Goal: Information Seeking & Learning: Check status

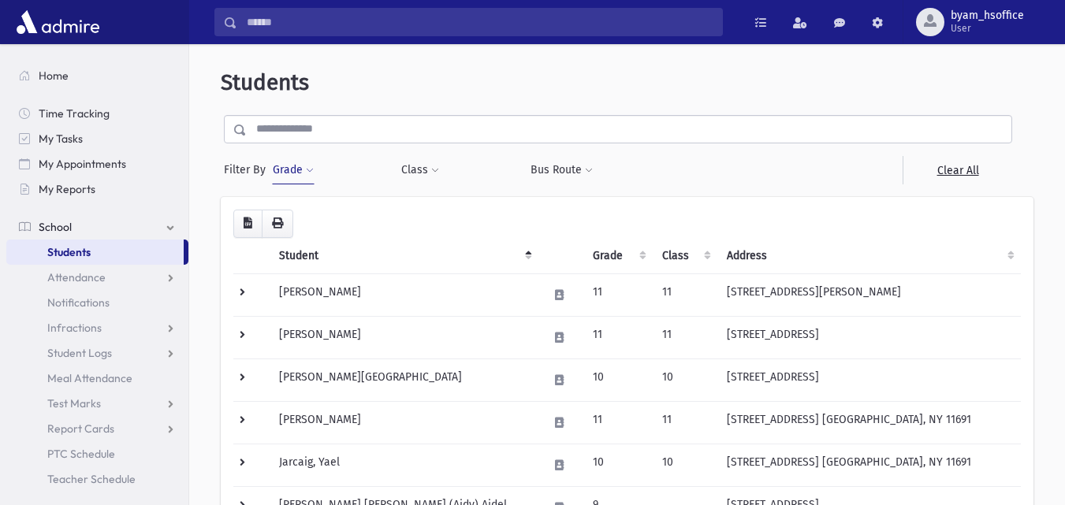
click at [343, 132] on input "text" at bounding box center [629, 129] width 764 height 28
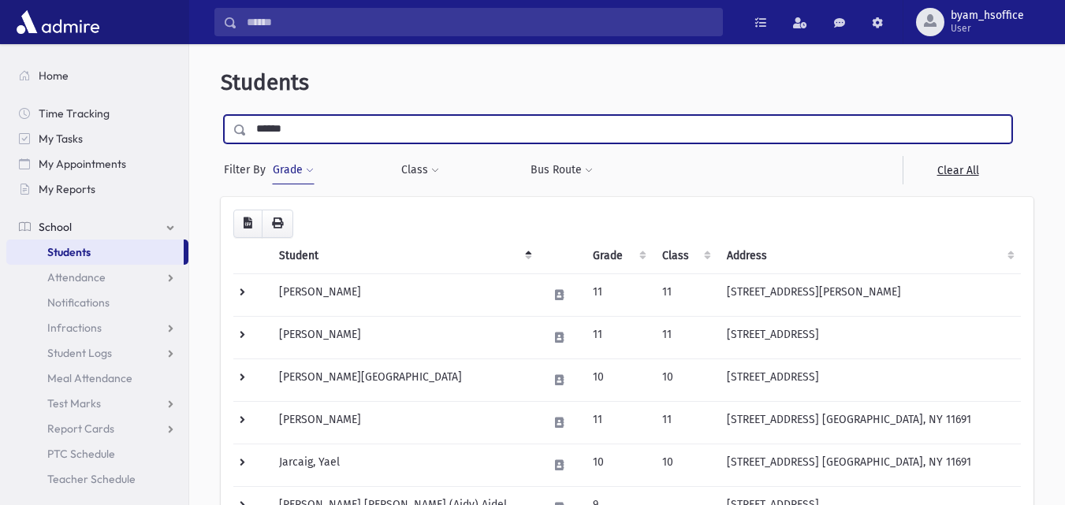
type input "******"
click at [221, 115] on input "submit" at bounding box center [243, 125] width 44 height 21
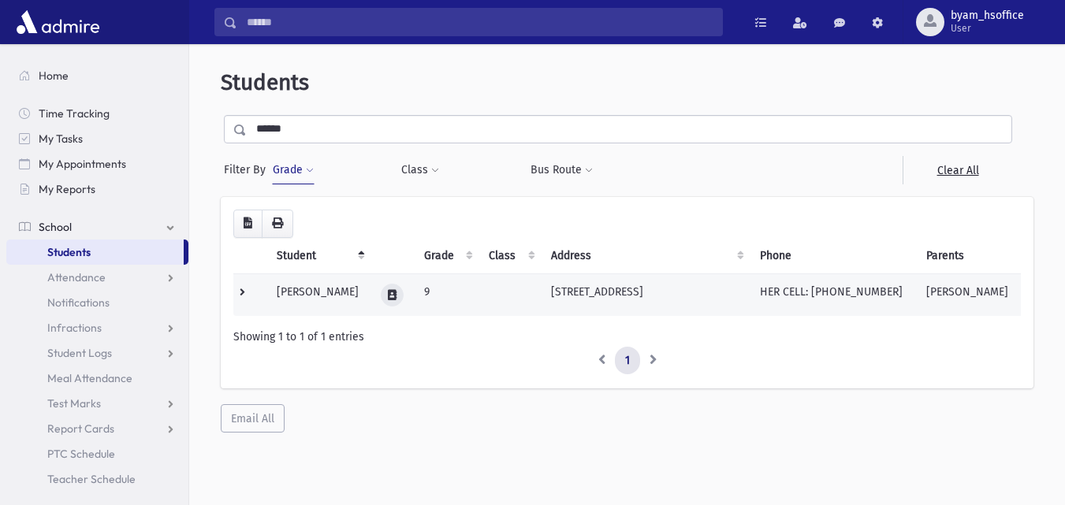
click at [388, 292] on icon at bounding box center [392, 295] width 9 height 10
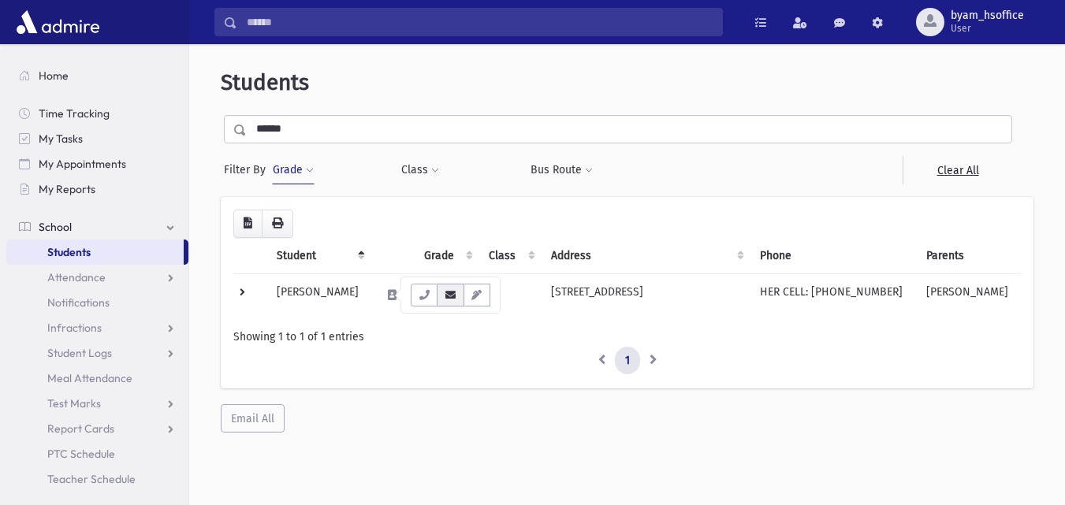
click at [444, 292] on icon "button" at bounding box center [450, 295] width 13 height 10
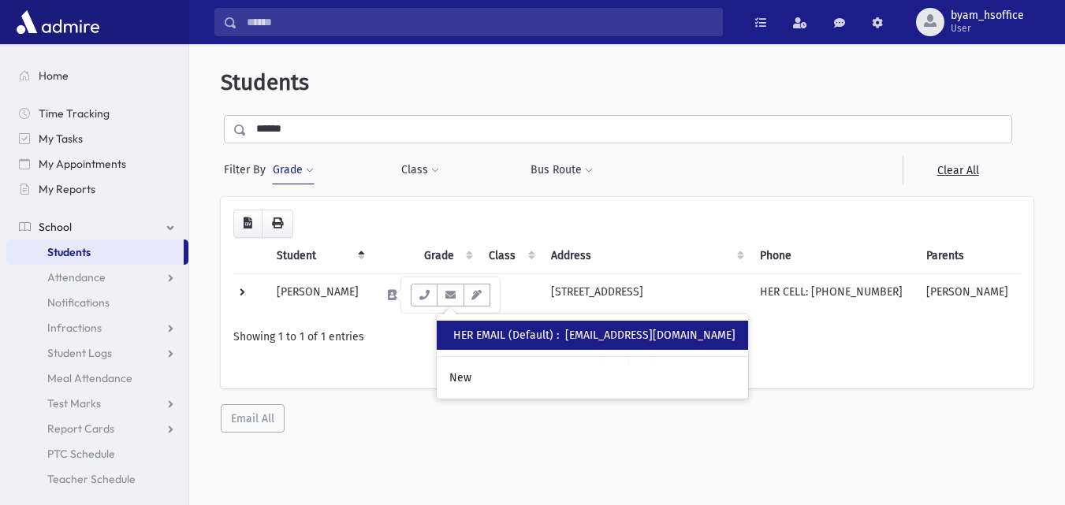
click at [619, 343] on div "HER EMAIL (Default) : brachabarber@gmail.com" at bounding box center [594, 335] width 282 height 17
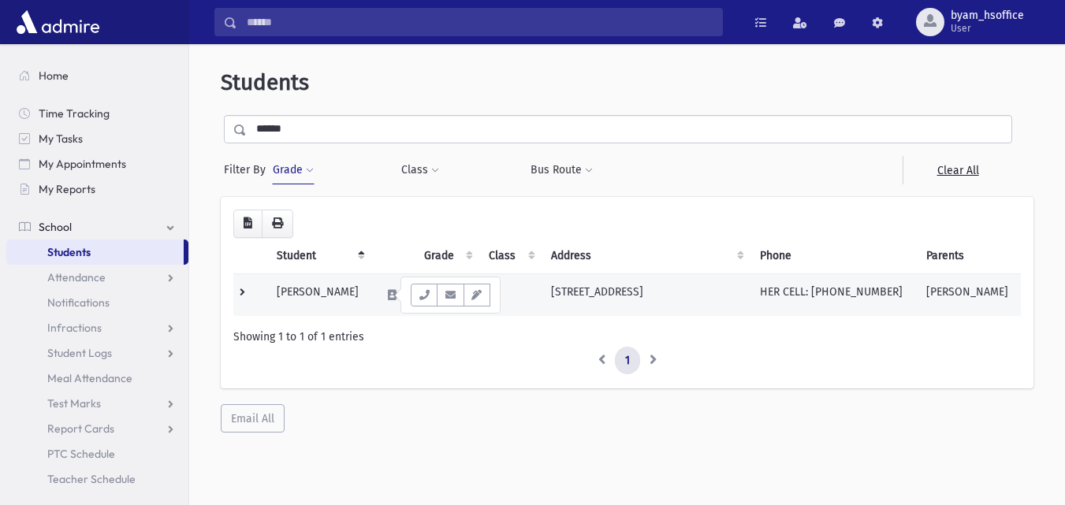
click at [246, 290] on td at bounding box center [250, 294] width 34 height 43
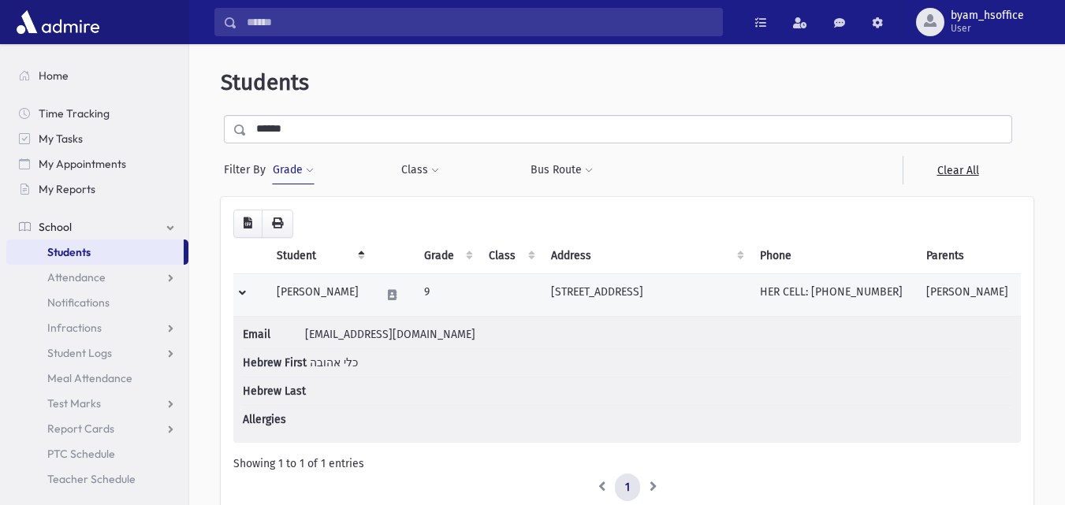
click at [336, 293] on td "[PERSON_NAME]" at bounding box center [319, 294] width 104 height 43
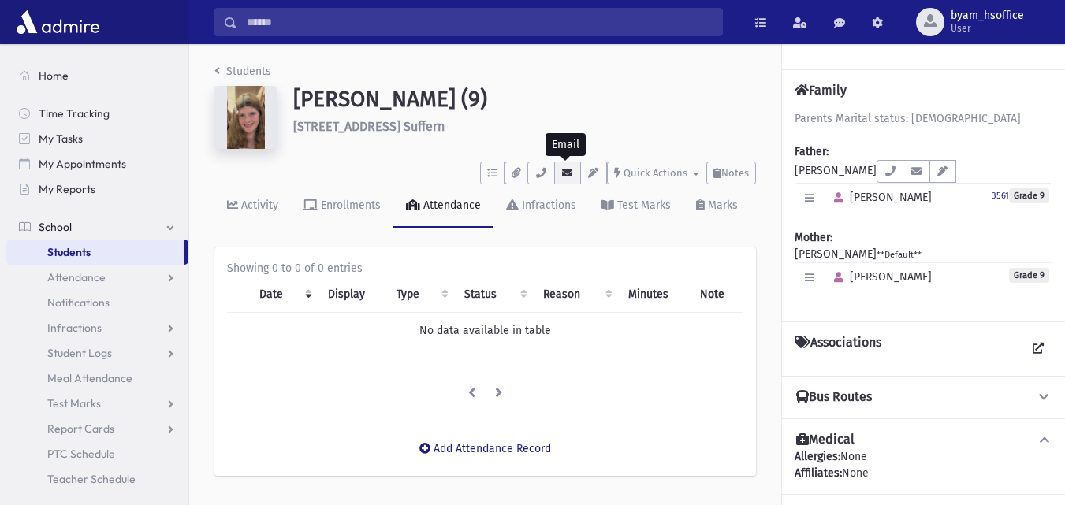
click at [573, 173] on button "button" at bounding box center [567, 173] width 27 height 23
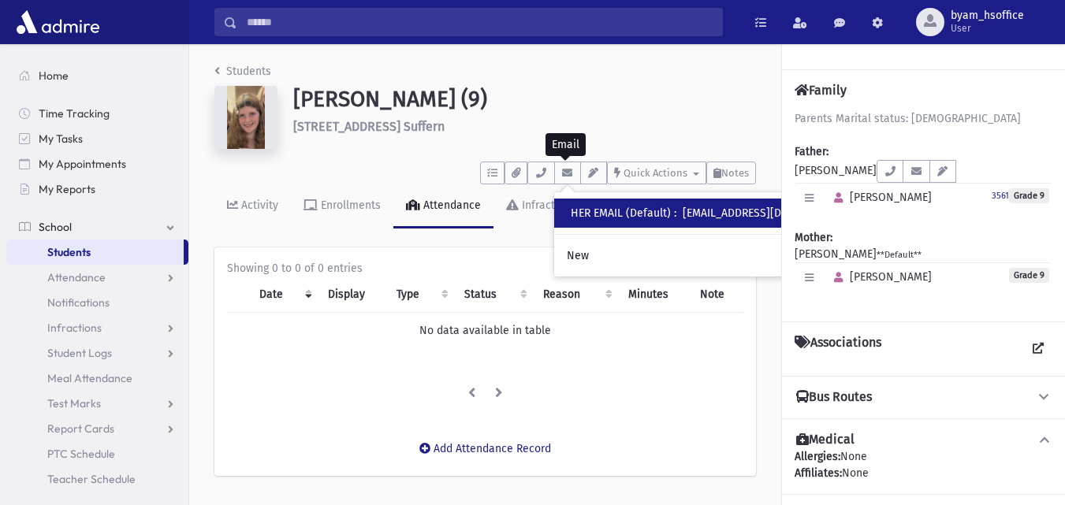
click at [658, 216] on div "HER EMAIL (Default) : [EMAIL_ADDRESS][DOMAIN_NAME]" at bounding box center [712, 213] width 282 height 17
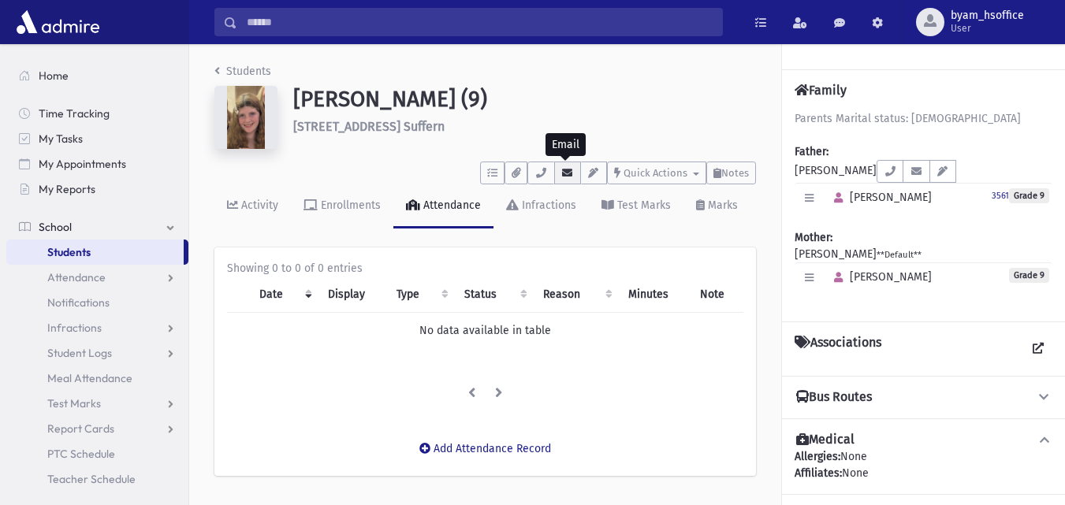
click at [563, 173] on icon "button" at bounding box center [567, 173] width 13 height 10
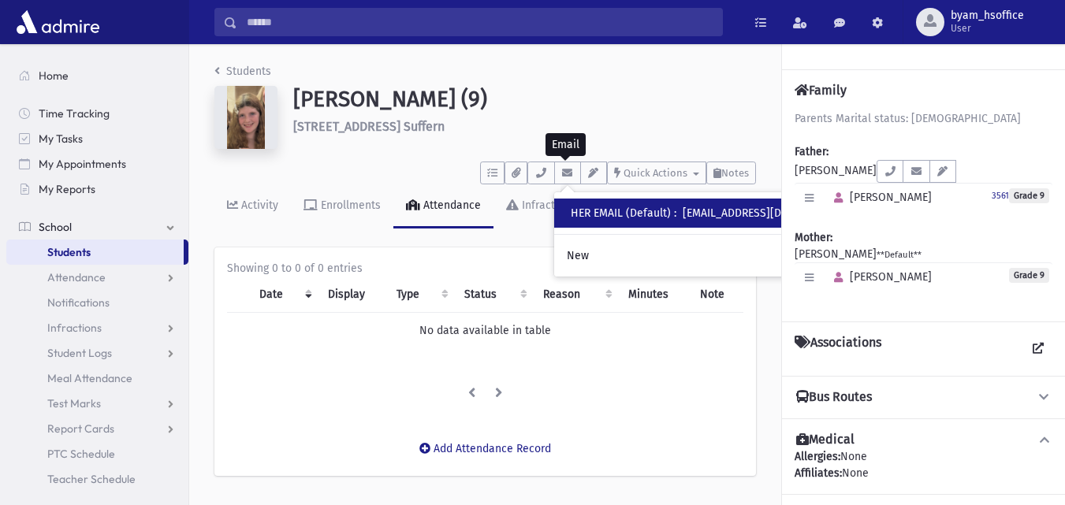
click at [573, 214] on div "HER EMAIL (Default) : [EMAIL_ADDRESS][DOMAIN_NAME]" at bounding box center [712, 213] width 282 height 17
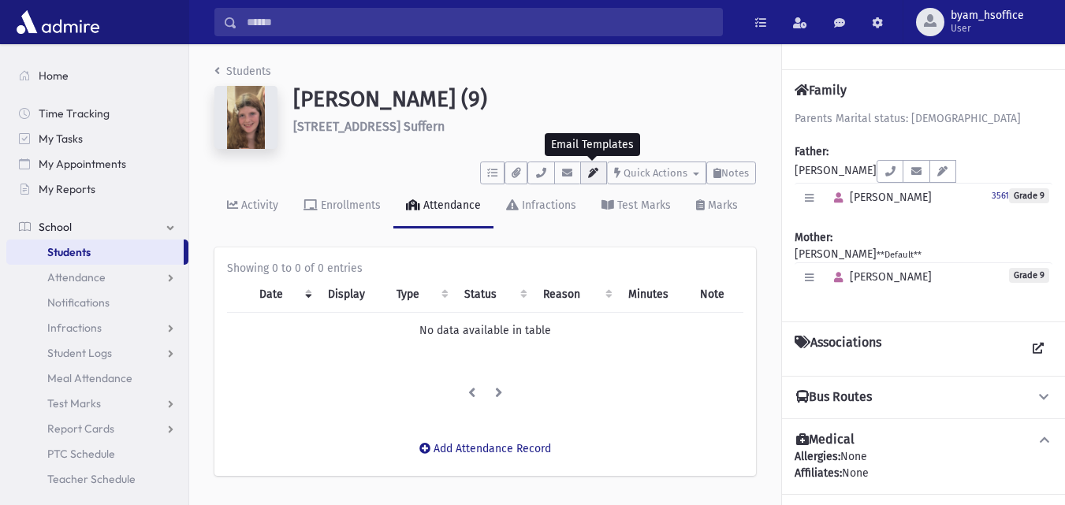
click at [587, 173] on icon "button" at bounding box center [593, 173] width 13 height 10
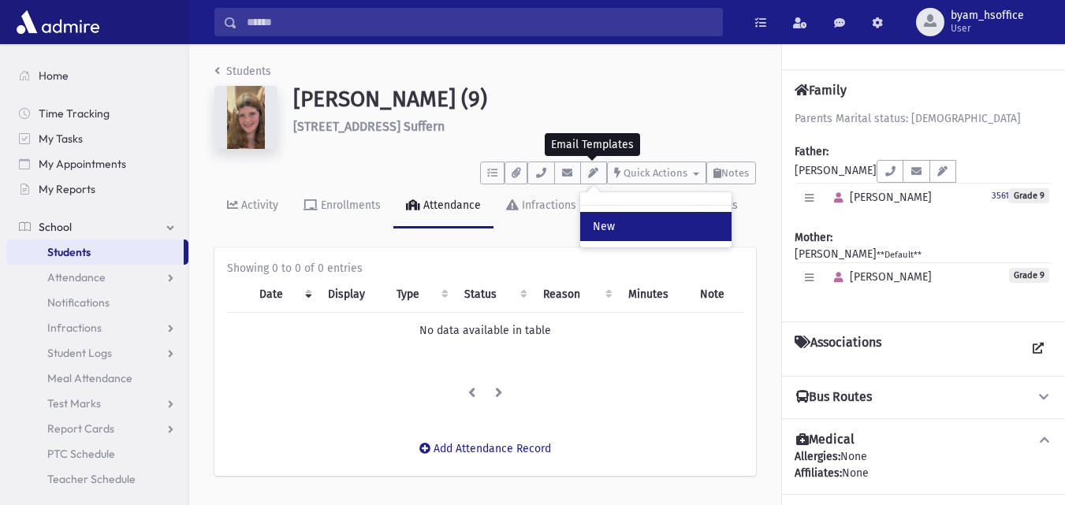
click at [629, 229] on link "New" at bounding box center [655, 226] width 151 height 29
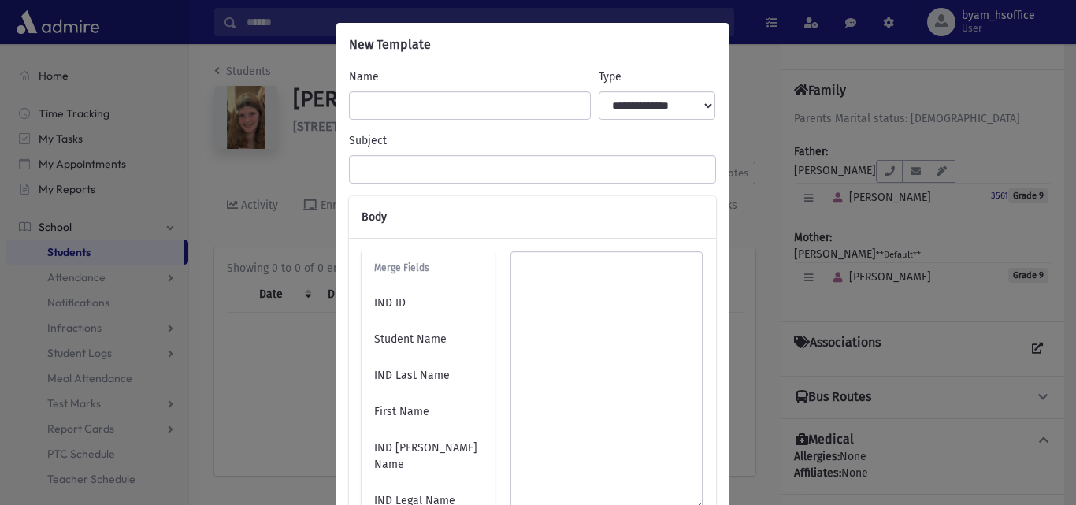
click at [639, 83] on div "**********" at bounding box center [657, 94] width 125 height 51
click at [639, 102] on select "**********" at bounding box center [657, 105] width 117 height 28
select select "*****"
click at [599, 91] on select "**********" at bounding box center [657, 105] width 117 height 28
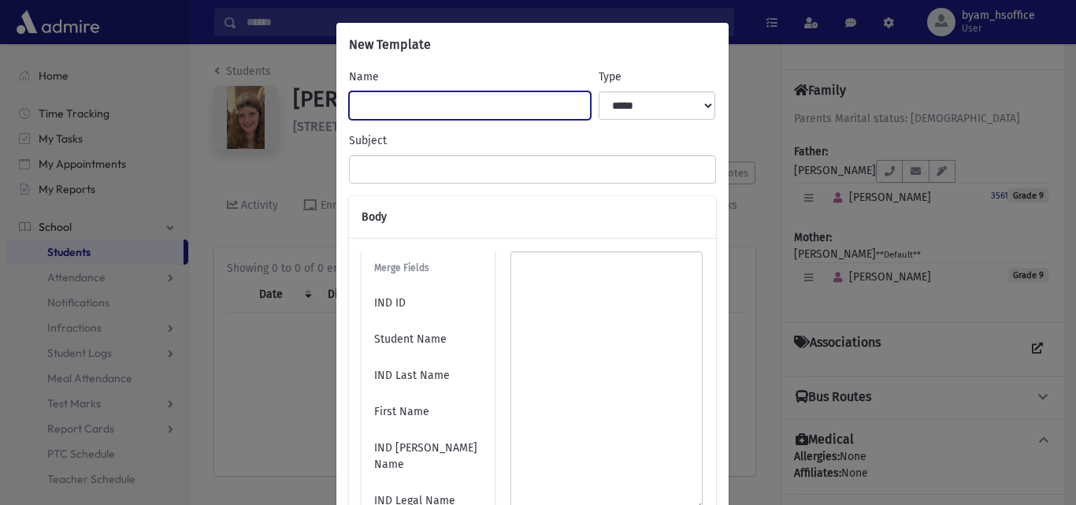
click at [468, 110] on input "Name" at bounding box center [470, 105] width 242 height 28
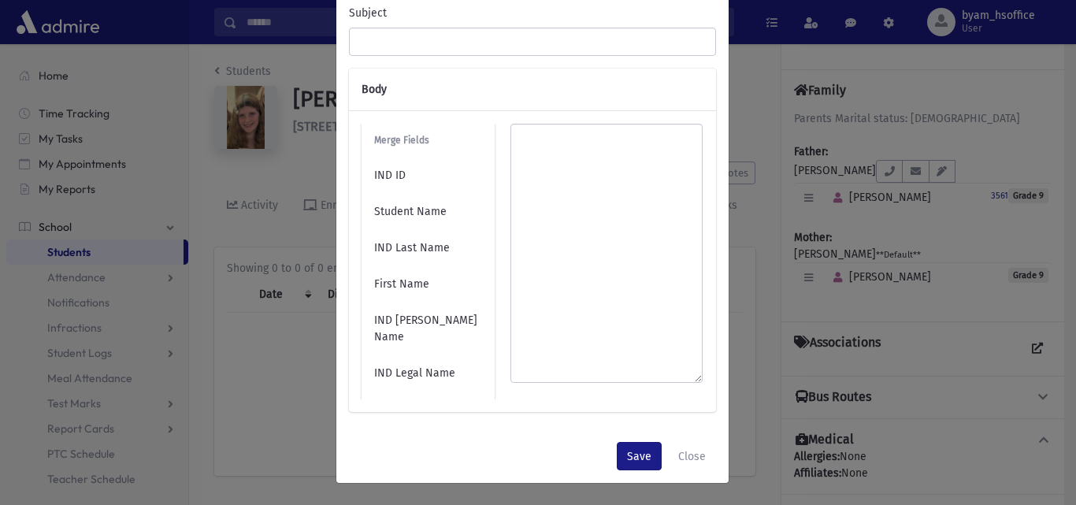
scroll to position [128, 0]
click at [677, 448] on button "Close" at bounding box center [692, 455] width 48 height 28
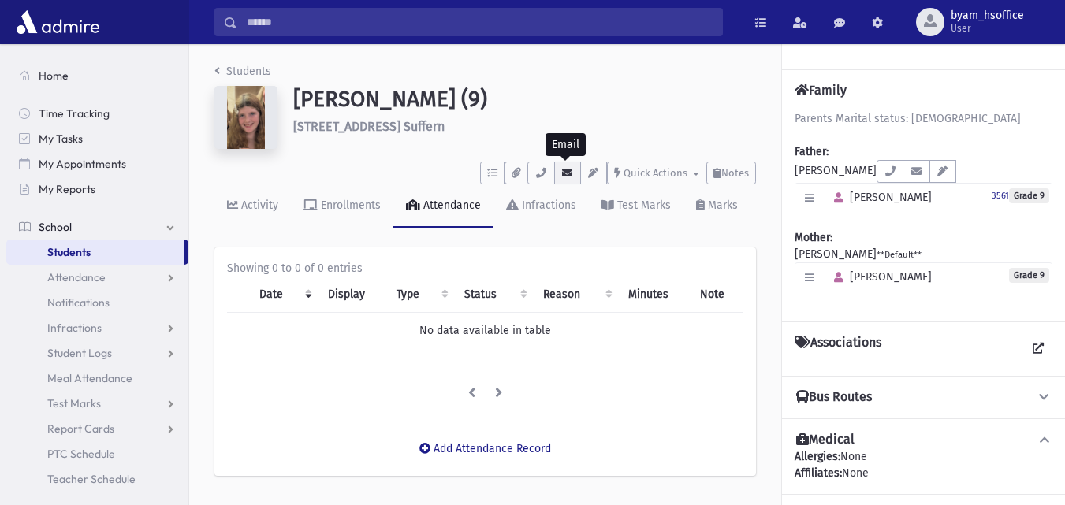
click at [573, 173] on button "button" at bounding box center [567, 173] width 27 height 23
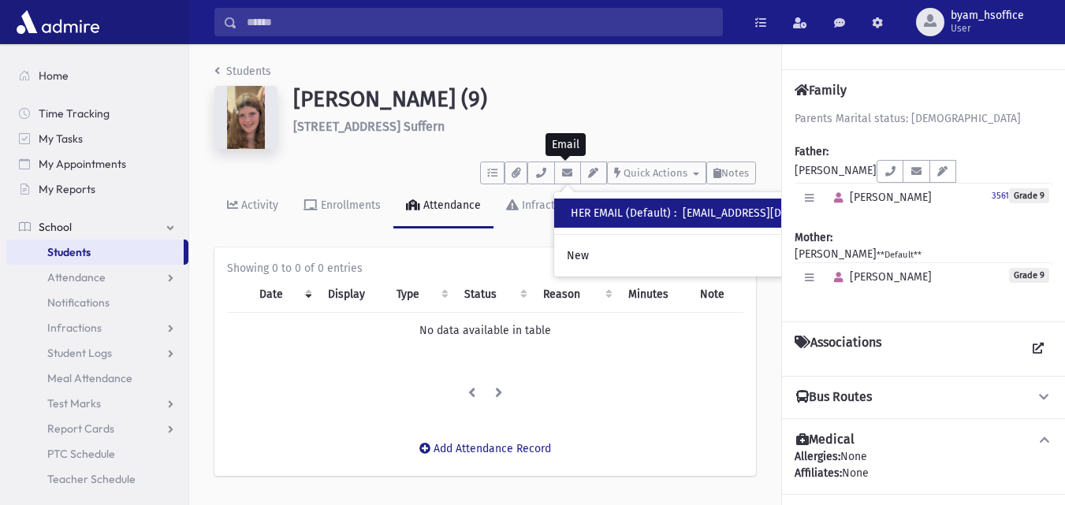
click at [626, 211] on div "HER EMAIL (Default) : brachabarber@gmail.com" at bounding box center [712, 213] width 282 height 17
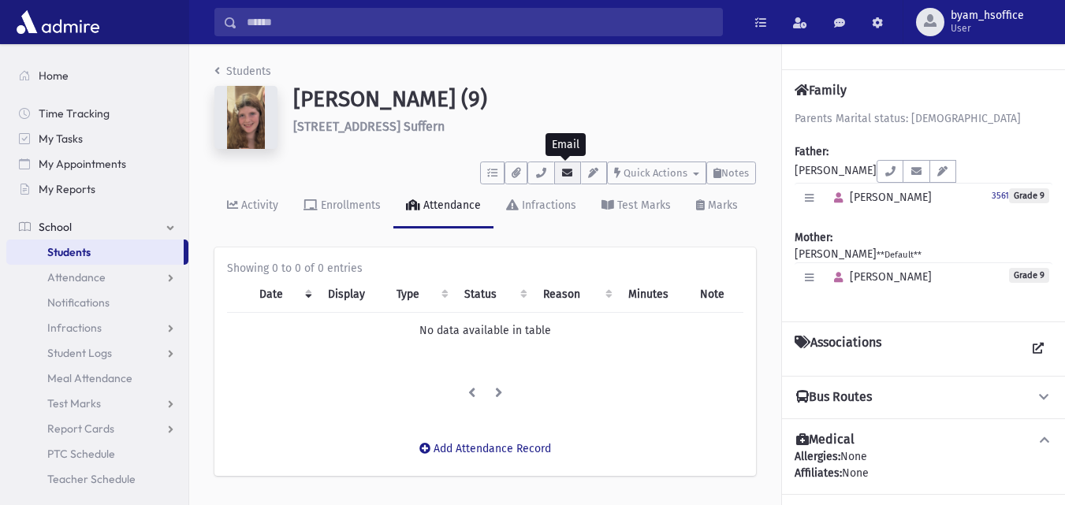
click at [571, 171] on icon "button" at bounding box center [567, 173] width 13 height 10
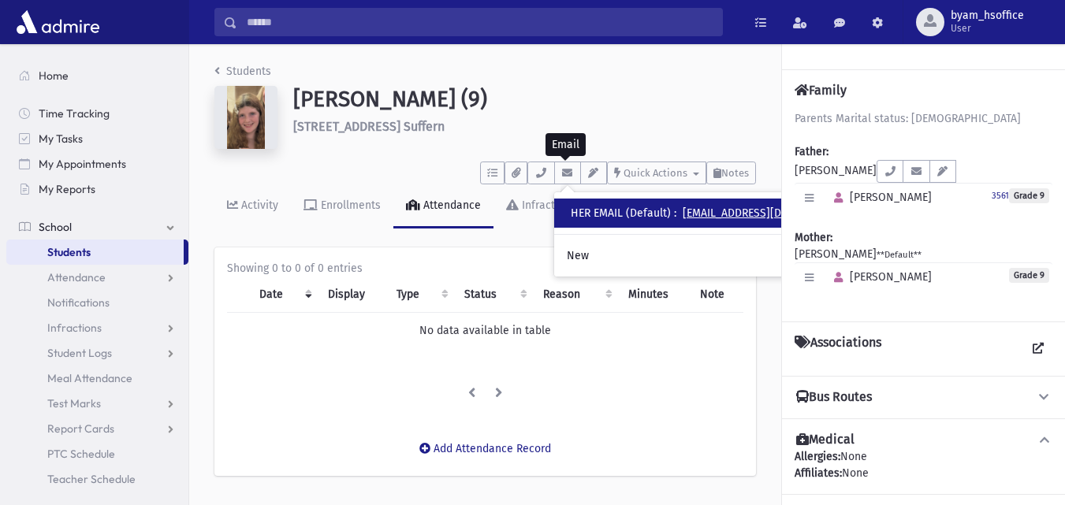
click at [697, 211] on link "brachabarber@gmail.com" at bounding box center [767, 212] width 170 height 13
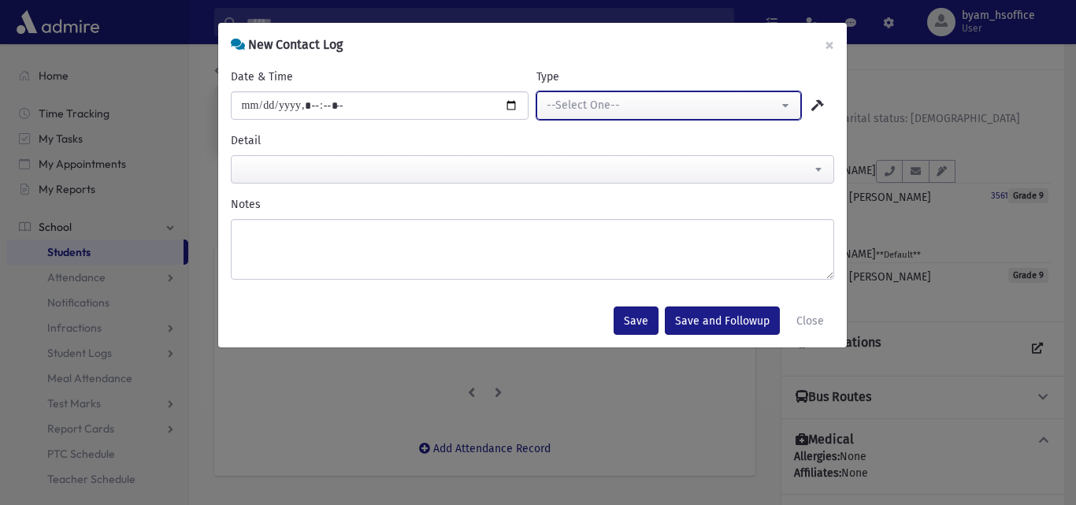
click at [631, 105] on div "--Select One--" at bounding box center [663, 105] width 232 height 17
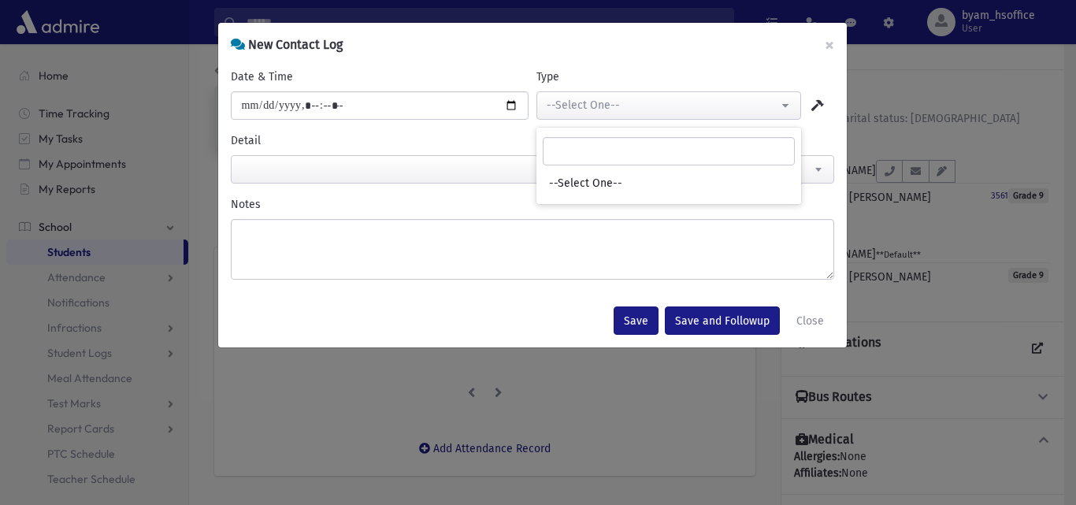
click at [320, 177] on span at bounding box center [533, 169] width 604 height 28
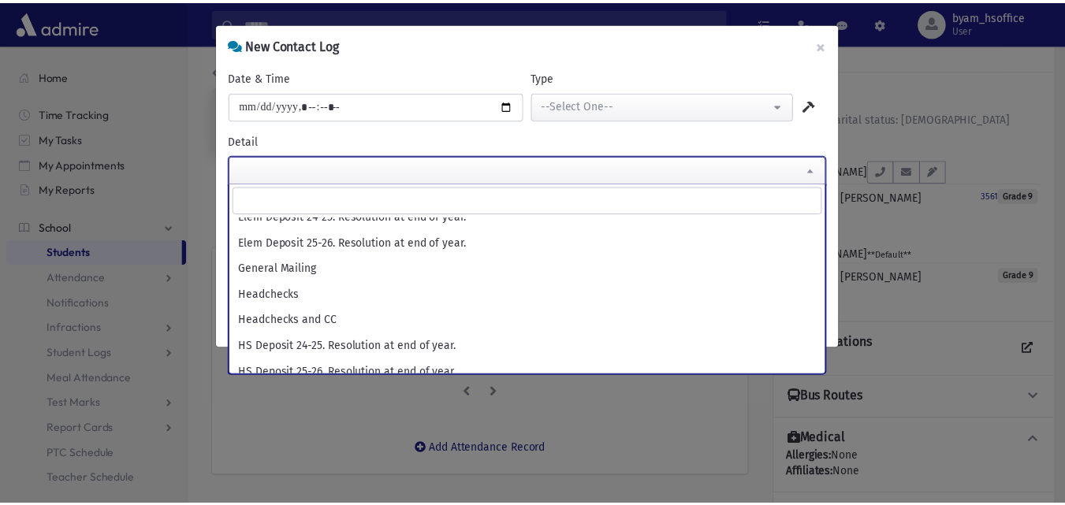
scroll to position [0, 0]
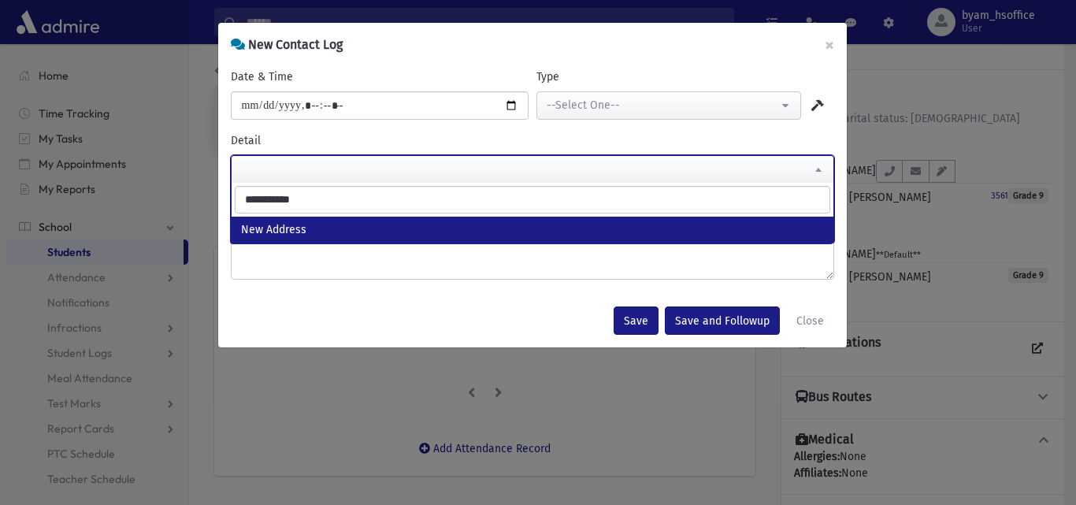
type input "**********"
select select "**********"
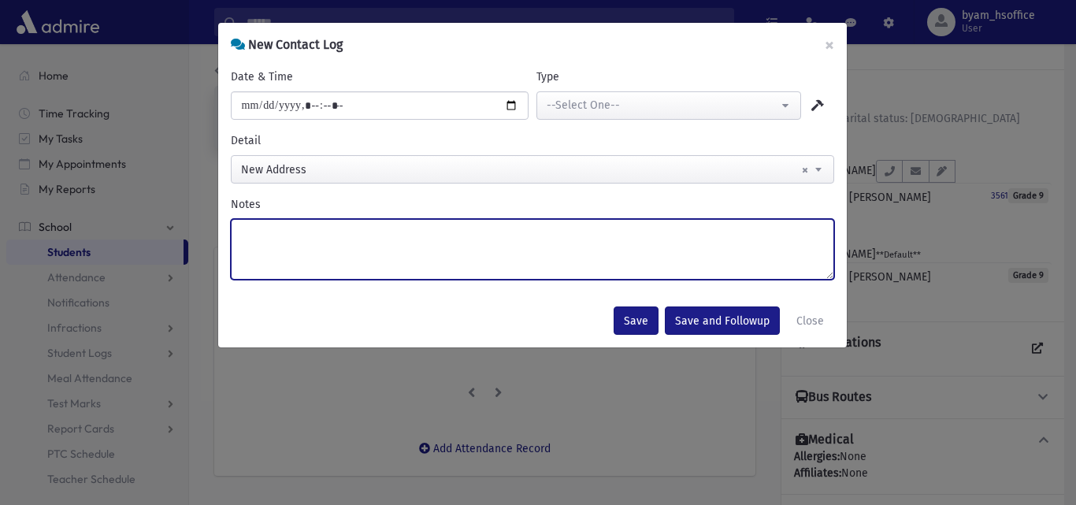
click at [319, 239] on textarea "Notes" at bounding box center [533, 249] width 604 height 61
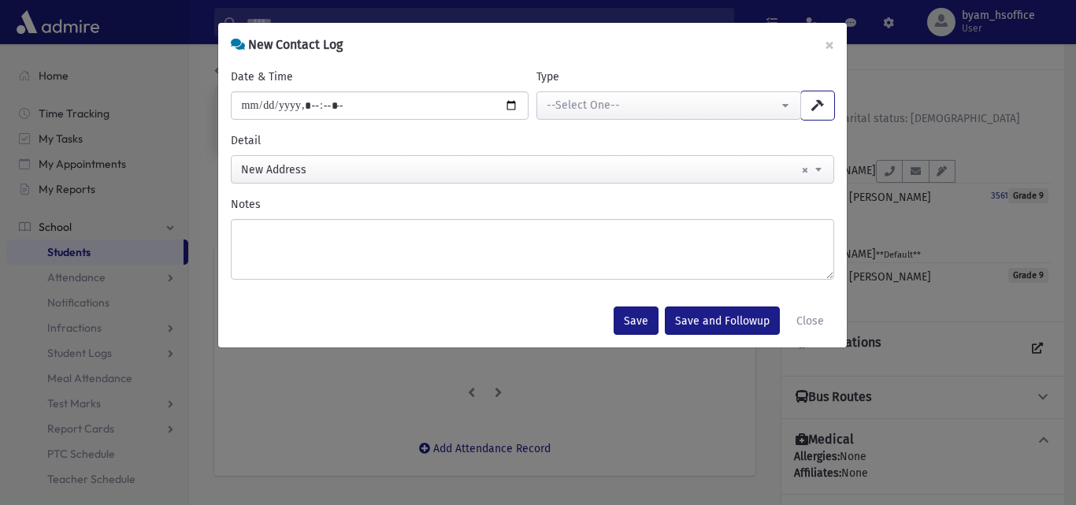
click at [820, 100] on icon "button" at bounding box center [818, 105] width 13 height 11
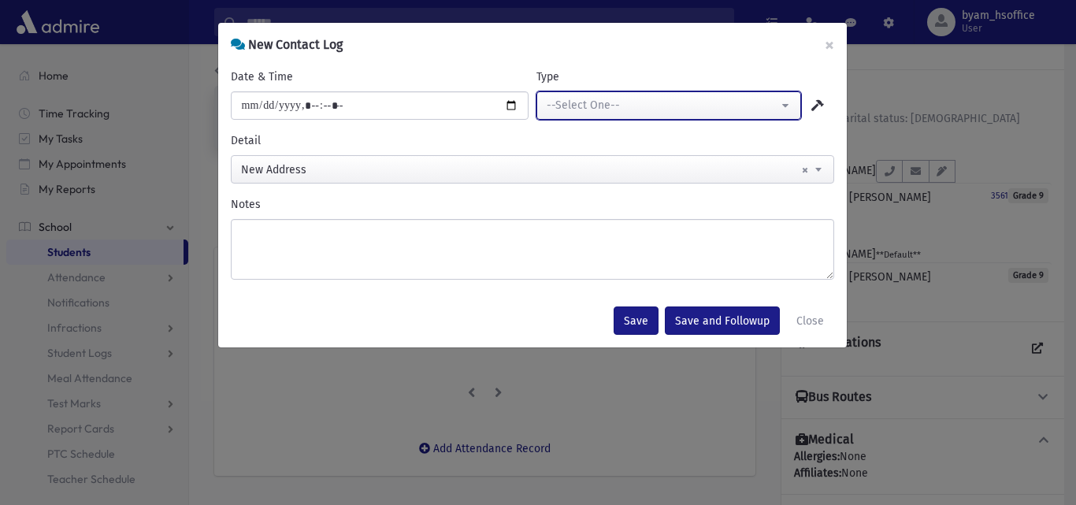
click at [798, 106] on button "--Select One--" at bounding box center [669, 105] width 265 height 28
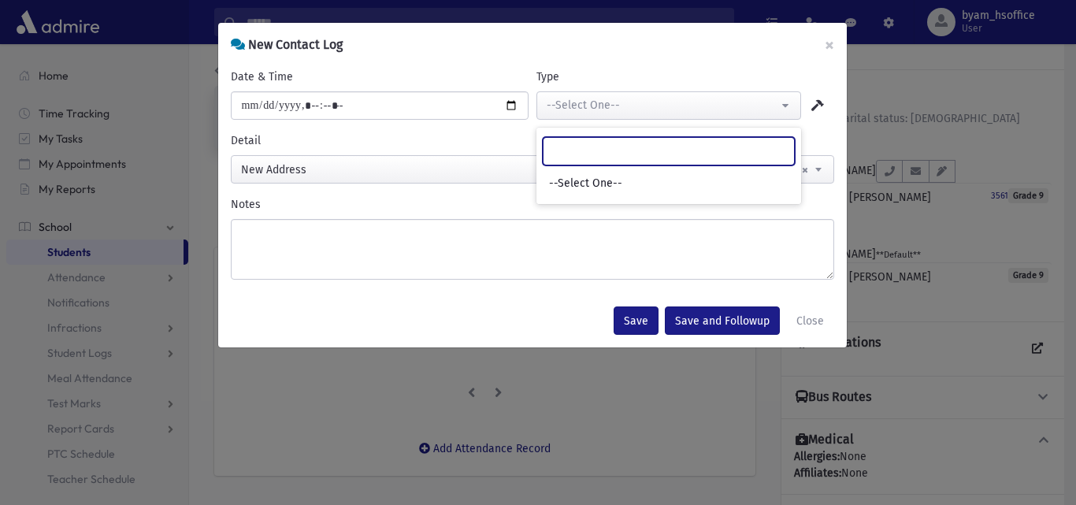
type input "*"
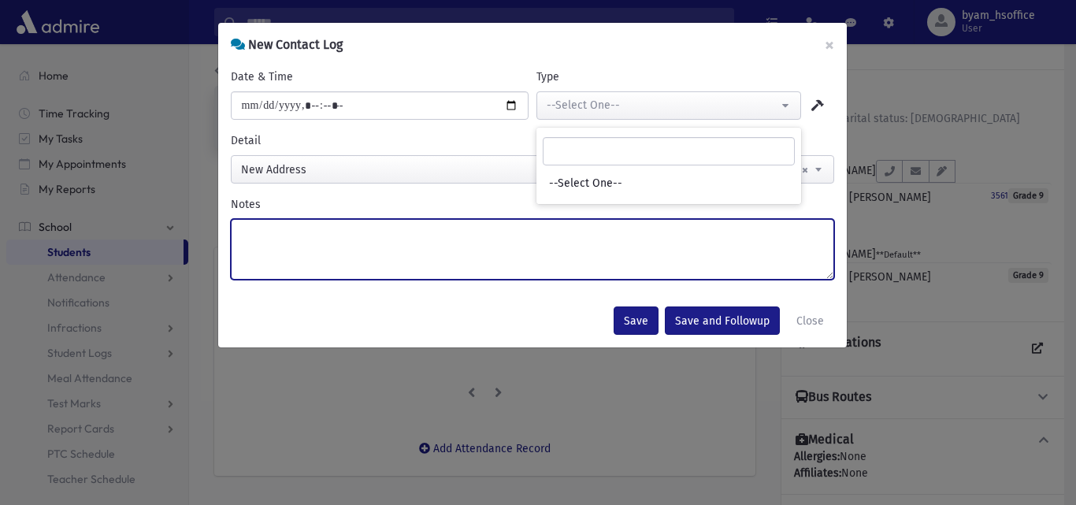
click at [435, 245] on textarea "Notes" at bounding box center [533, 249] width 604 height 61
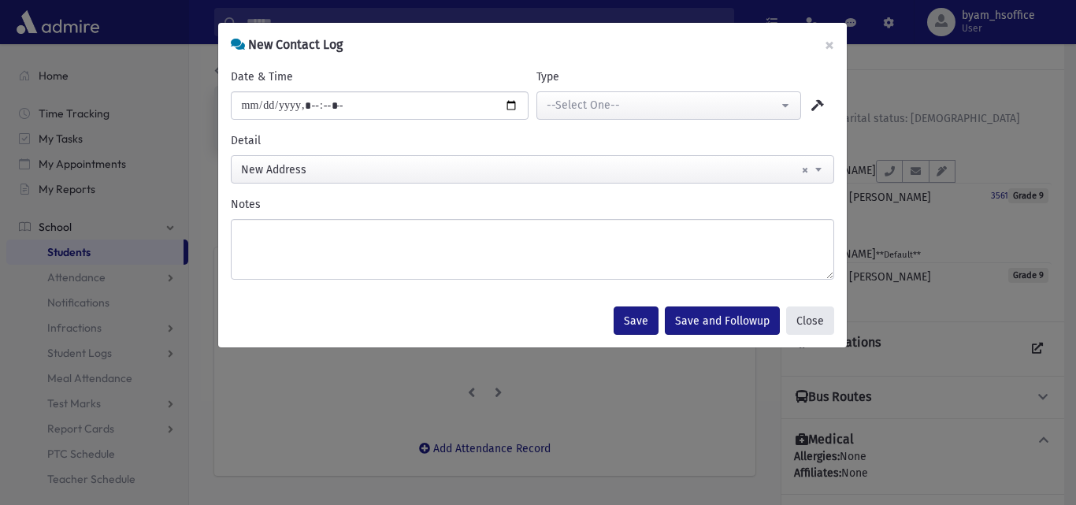
click at [808, 313] on button "Close" at bounding box center [810, 321] width 48 height 28
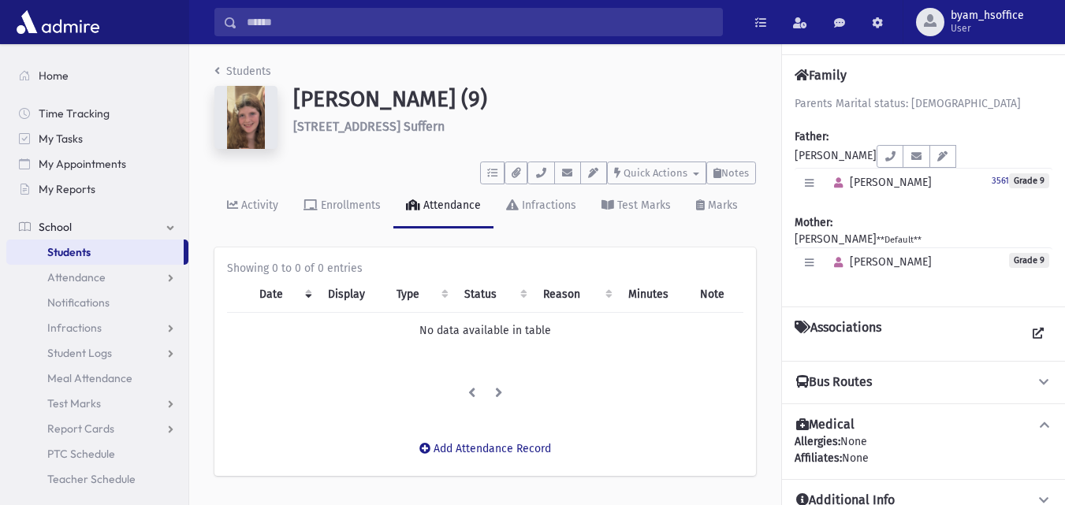
scroll to position [19, 0]
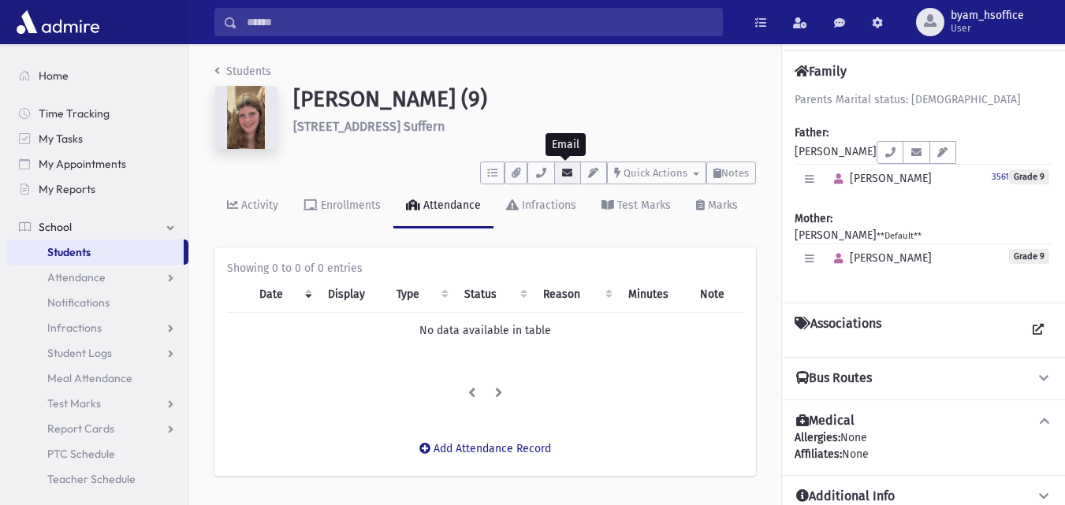
click at [557, 170] on button "button" at bounding box center [567, 173] width 27 height 23
click at [329, 206] on div "Enrollments" at bounding box center [349, 205] width 63 height 13
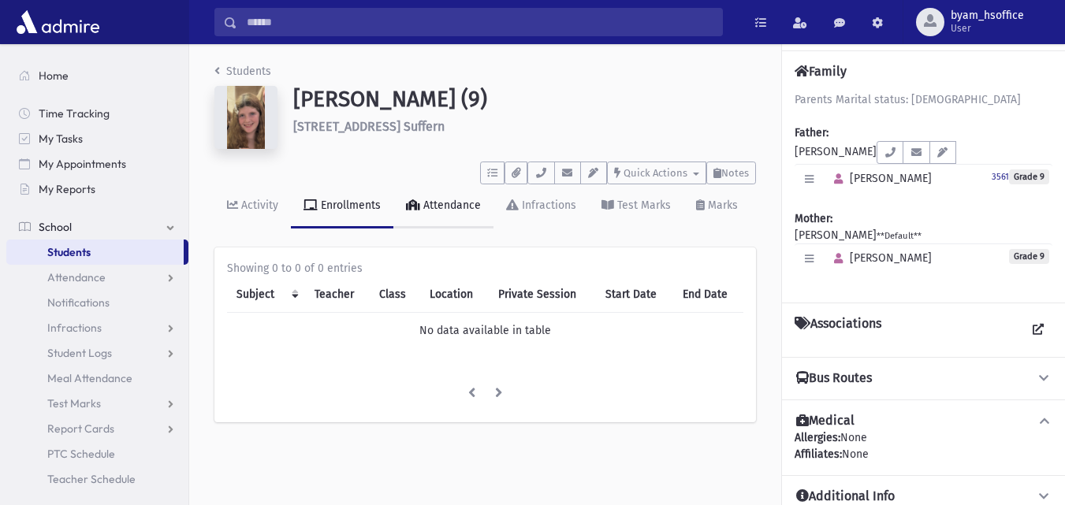
click at [448, 203] on div "Attendance" at bounding box center [450, 205] width 61 height 13
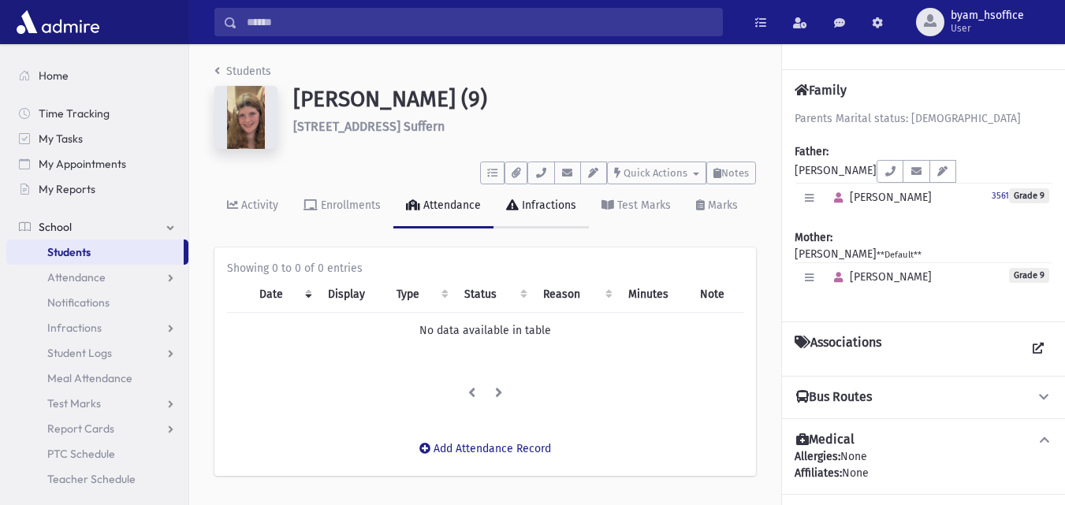
click at [542, 199] on div "Infractions" at bounding box center [548, 205] width 58 height 13
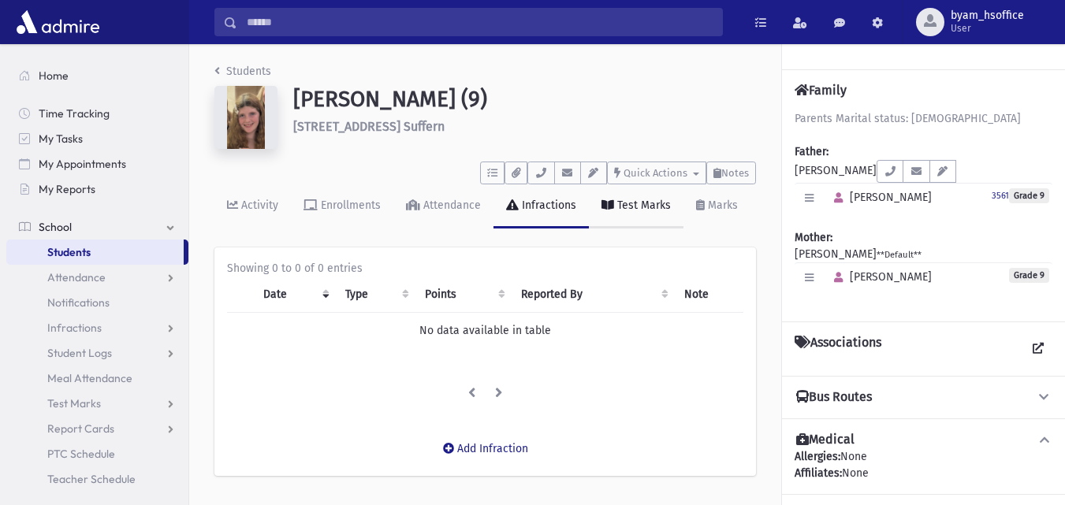
click at [649, 210] on div "Test Marks" at bounding box center [642, 205] width 57 height 13
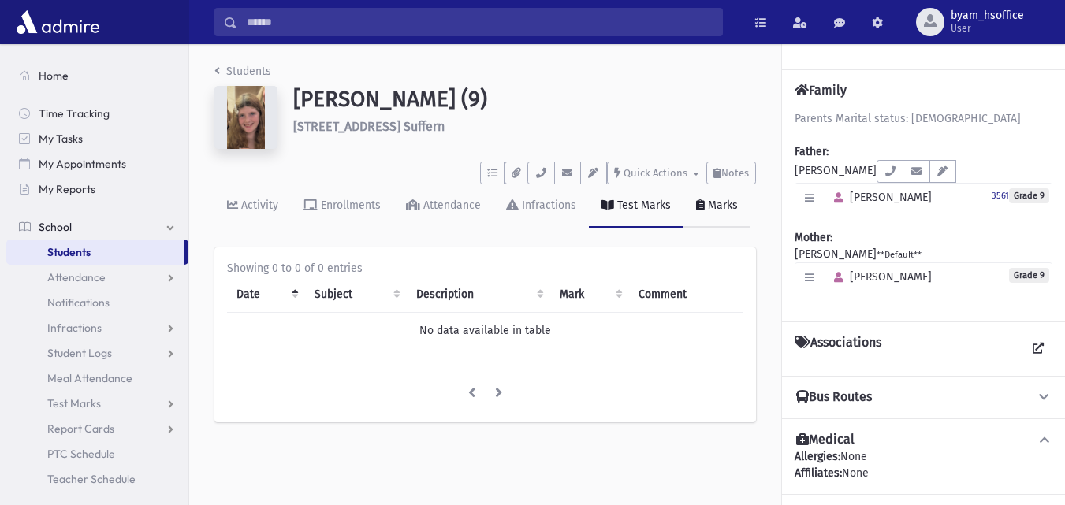
click at [708, 214] on link "Marks" at bounding box center [716, 206] width 67 height 44
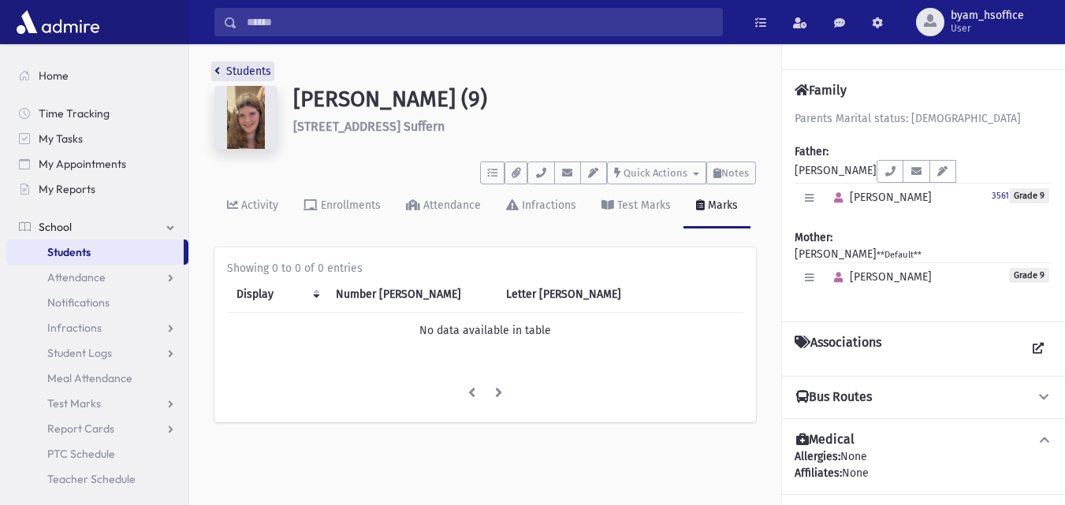
click at [238, 67] on link "Students" at bounding box center [242, 71] width 57 height 13
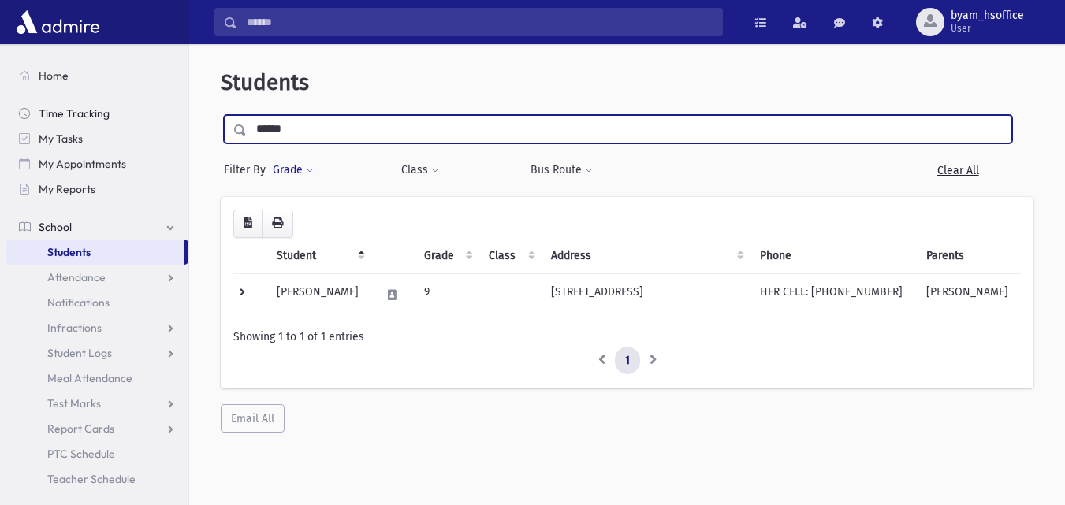
drag, startPoint x: 329, startPoint y: 134, endPoint x: 176, endPoint y: 121, distance: 154.2
click at [176, 121] on div "Search Results Students" at bounding box center [532, 273] width 1065 height 547
click at [221, 115] on input "submit" at bounding box center [243, 125] width 44 height 21
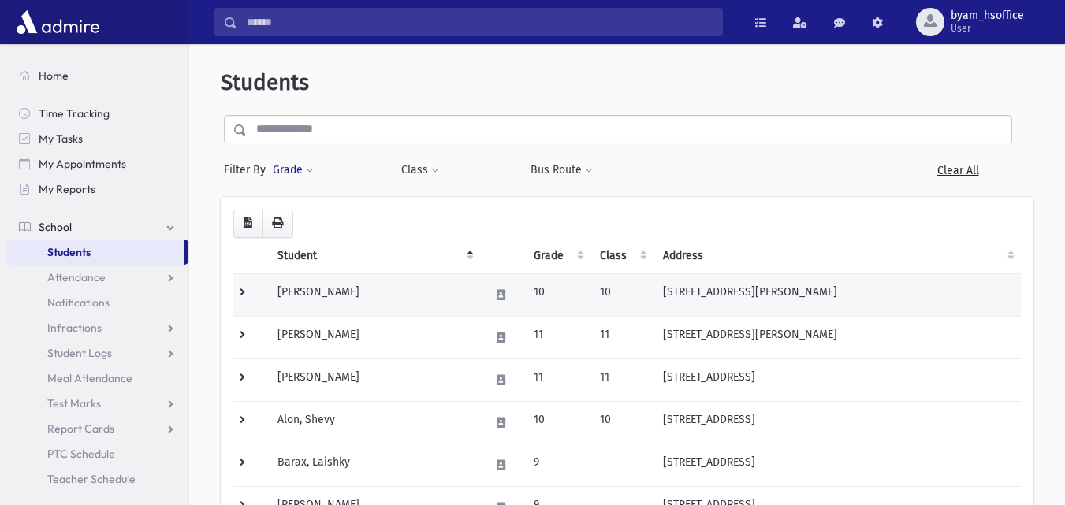
click at [544, 282] on td "10" at bounding box center [557, 294] width 66 height 43
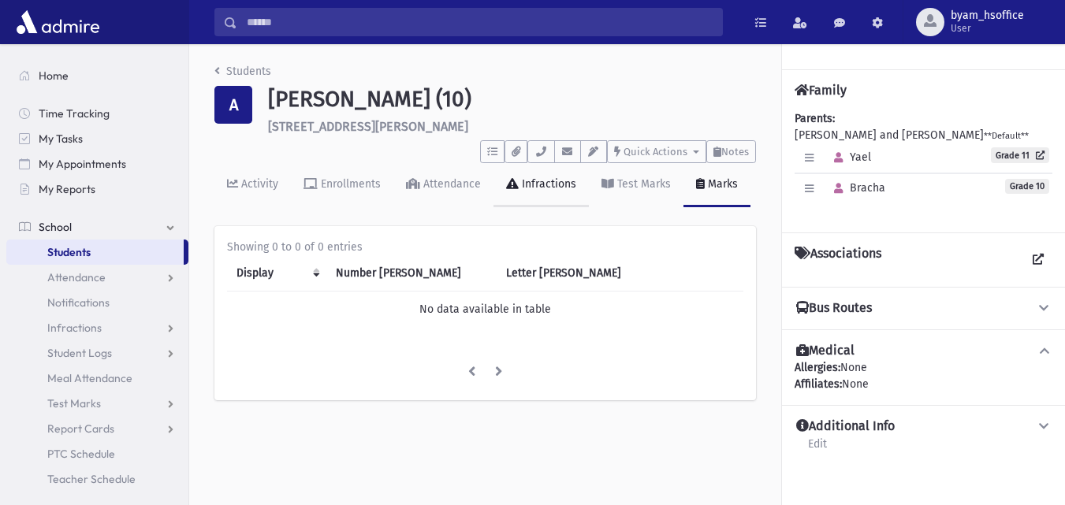
click at [565, 188] on div "Infractions" at bounding box center [548, 183] width 58 height 13
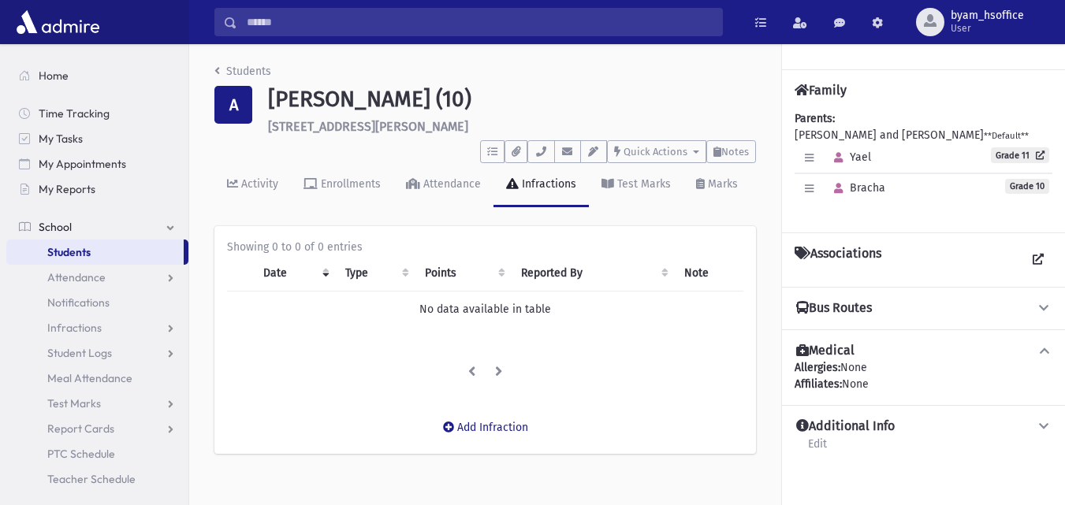
click at [582, 188] on link "Infractions" at bounding box center [540, 185] width 95 height 44
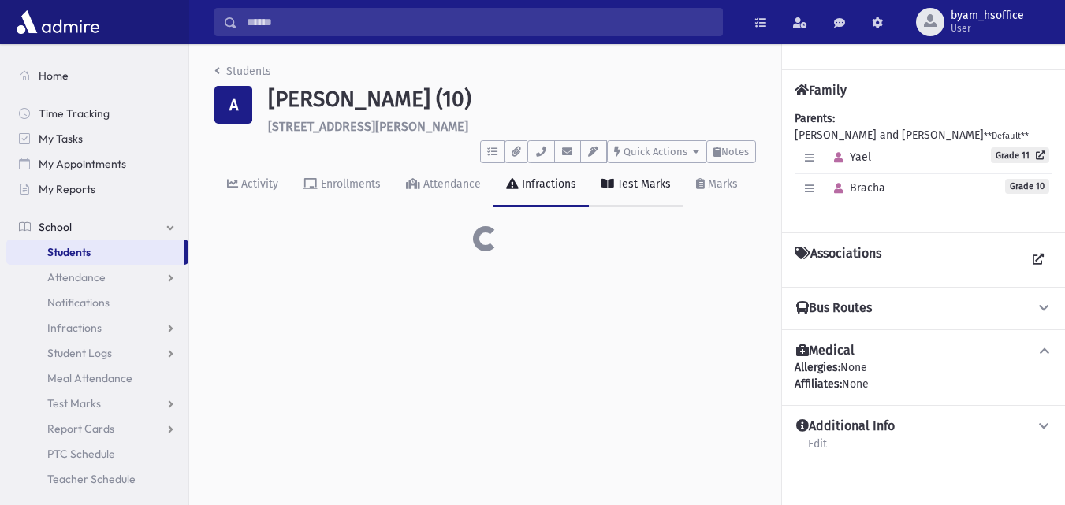
click at [624, 188] on div "Test Marks" at bounding box center [642, 183] width 57 height 13
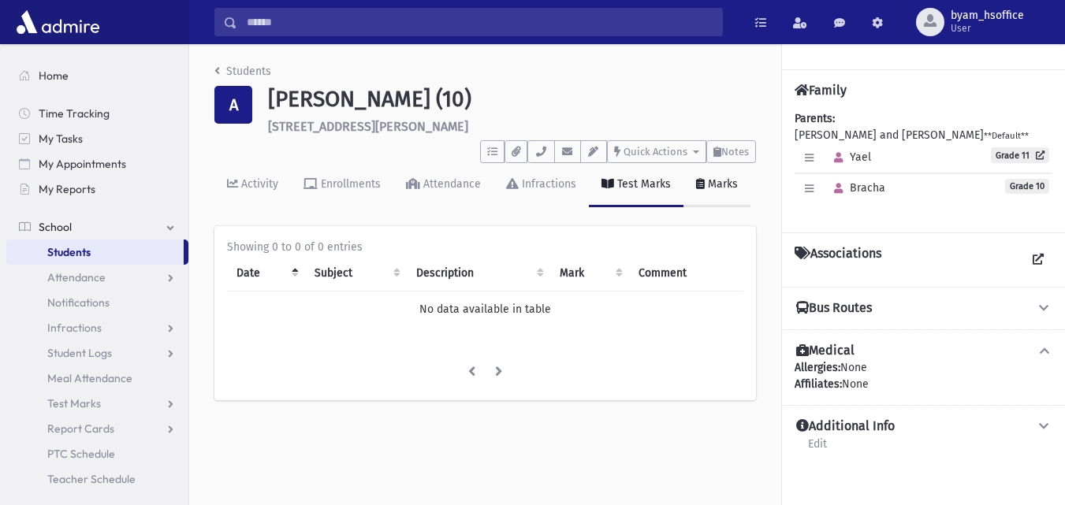
click at [725, 177] on div "Marks" at bounding box center [720, 183] width 33 height 13
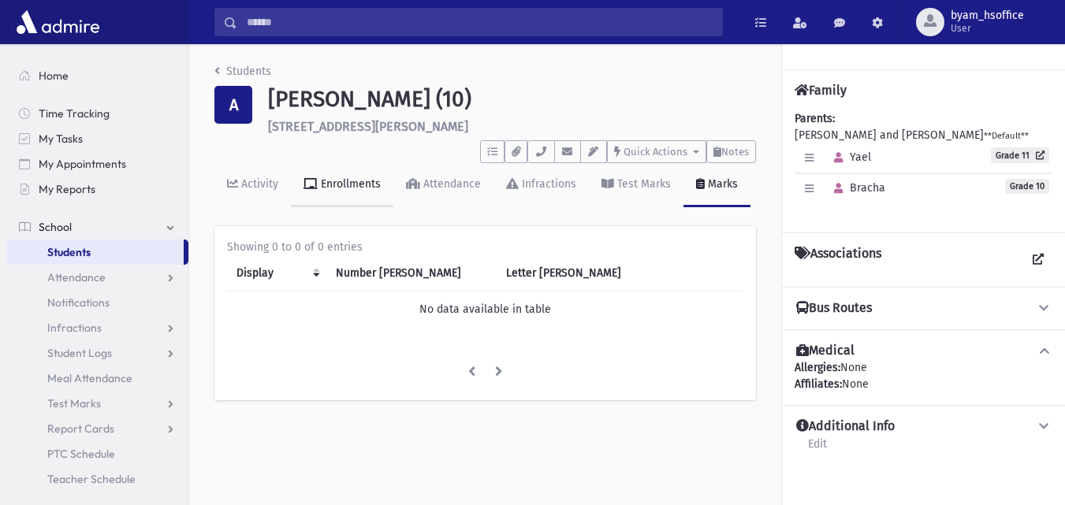
click at [351, 195] on link "Enrollments" at bounding box center [342, 185] width 102 height 44
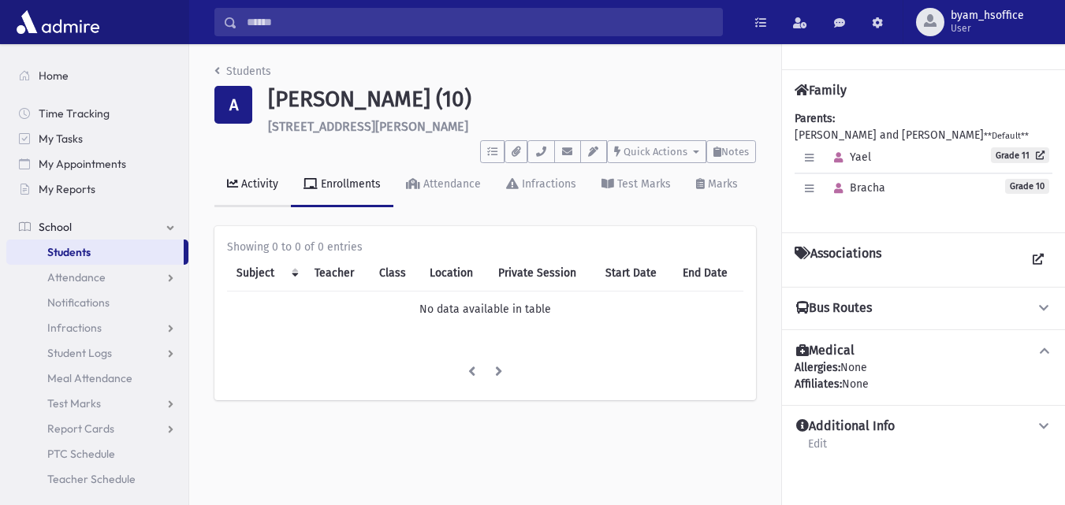
click at [253, 187] on div "Activity" at bounding box center [258, 183] width 40 height 13
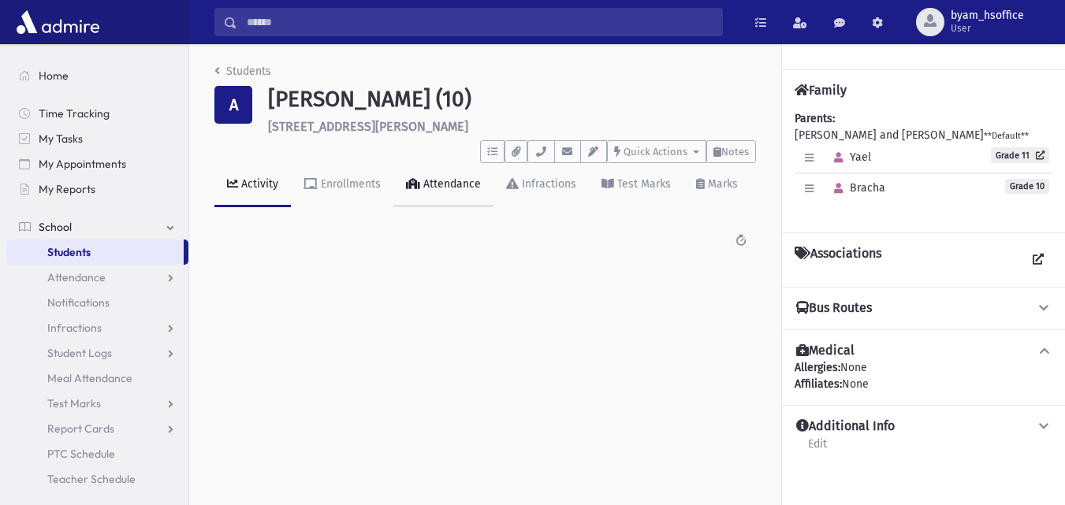
click at [429, 196] on link "Attendance" at bounding box center [443, 185] width 100 height 44
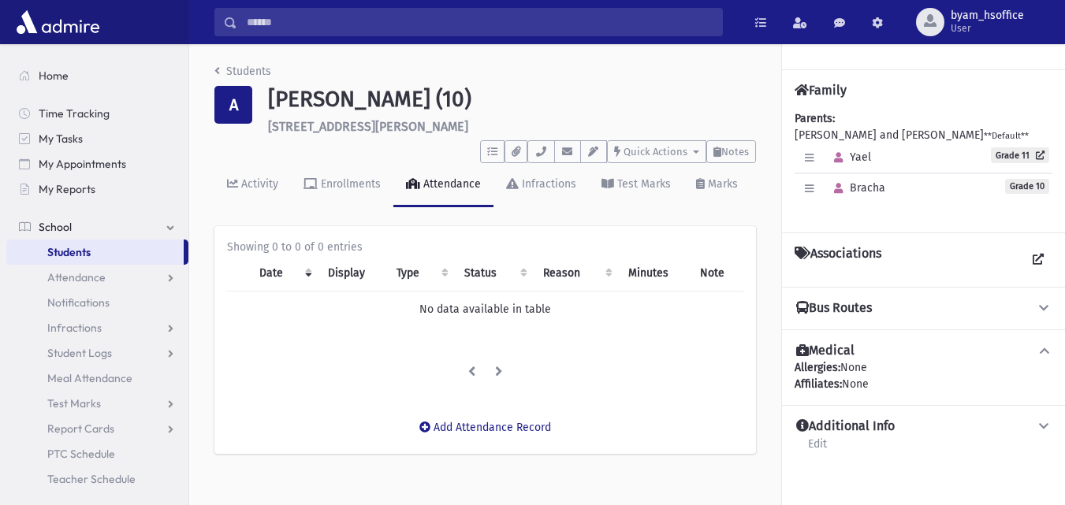
click at [309, 273] on th "Date" at bounding box center [284, 273] width 69 height 36
click at [232, 64] on li "Students" at bounding box center [242, 71] width 57 height 17
click at [230, 67] on link "Students" at bounding box center [242, 71] width 57 height 13
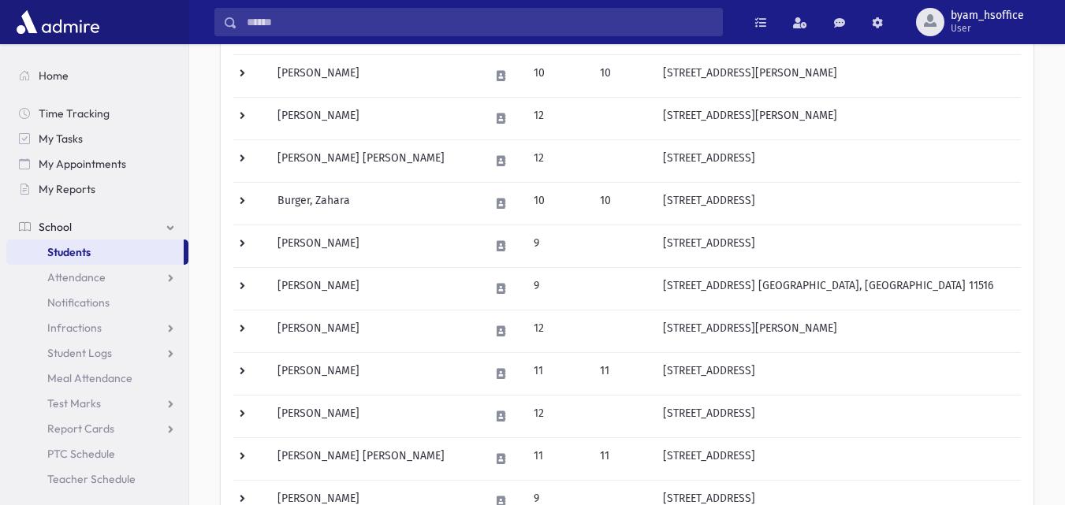
scroll to position [520, 0]
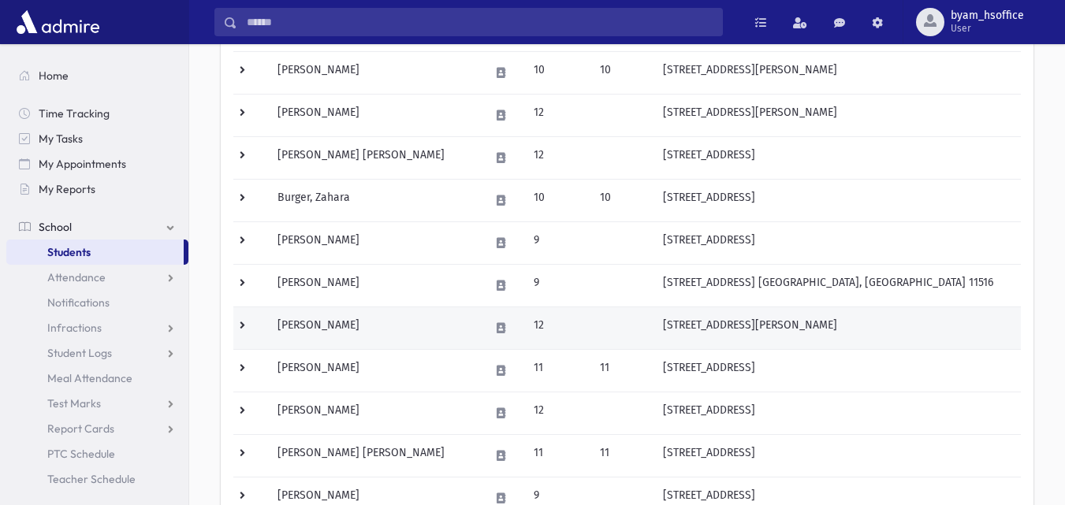
click at [423, 322] on td "Druker, Rivkah" at bounding box center [374, 328] width 212 height 43
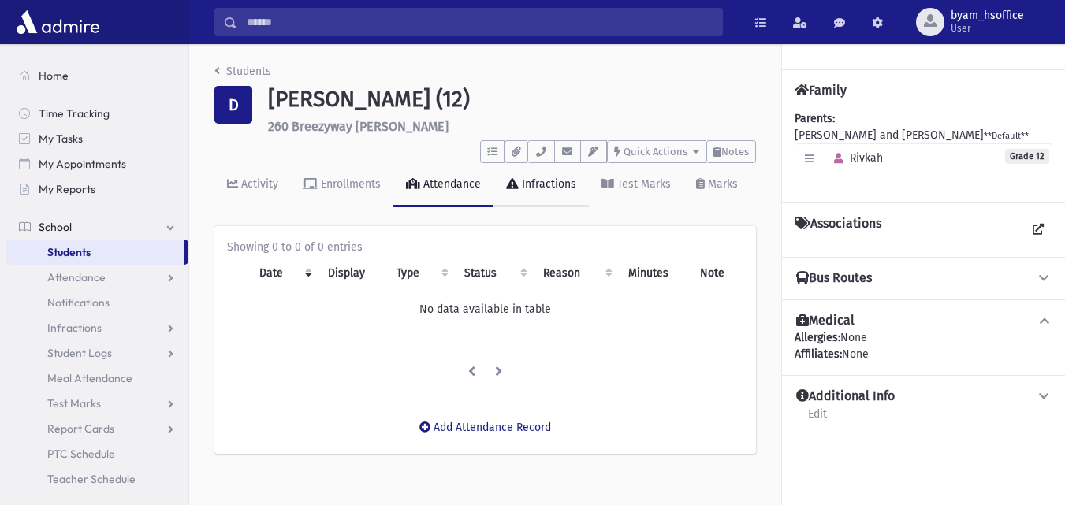
click at [556, 189] on div "Infractions" at bounding box center [548, 183] width 58 height 13
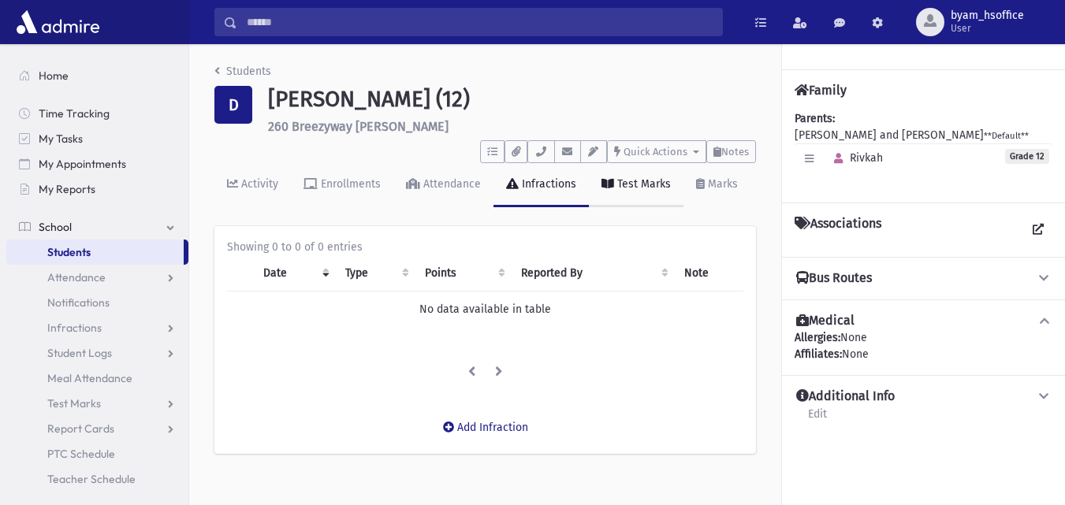
click at [625, 194] on link "Test Marks" at bounding box center [636, 185] width 95 height 44
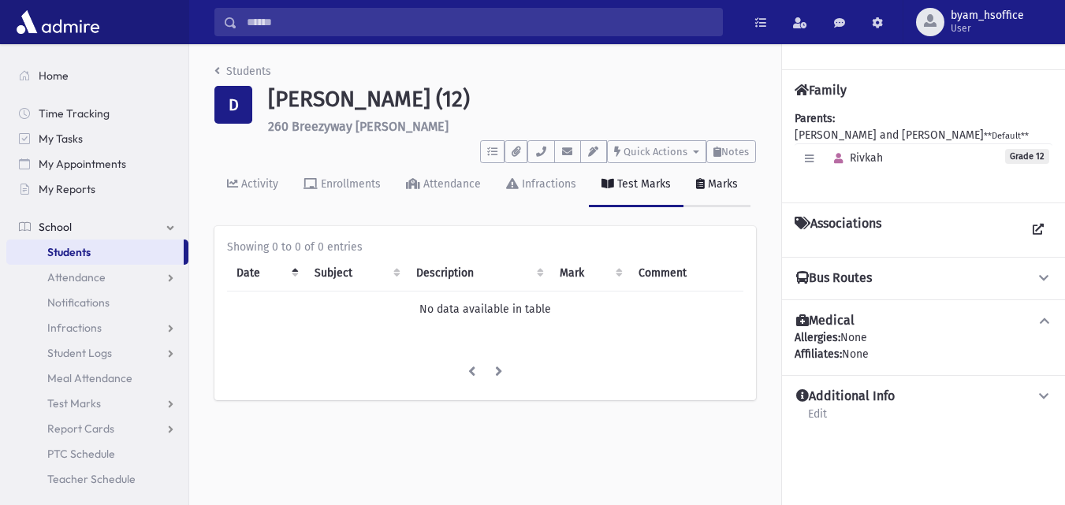
click at [719, 195] on link "Marks" at bounding box center [716, 185] width 67 height 44
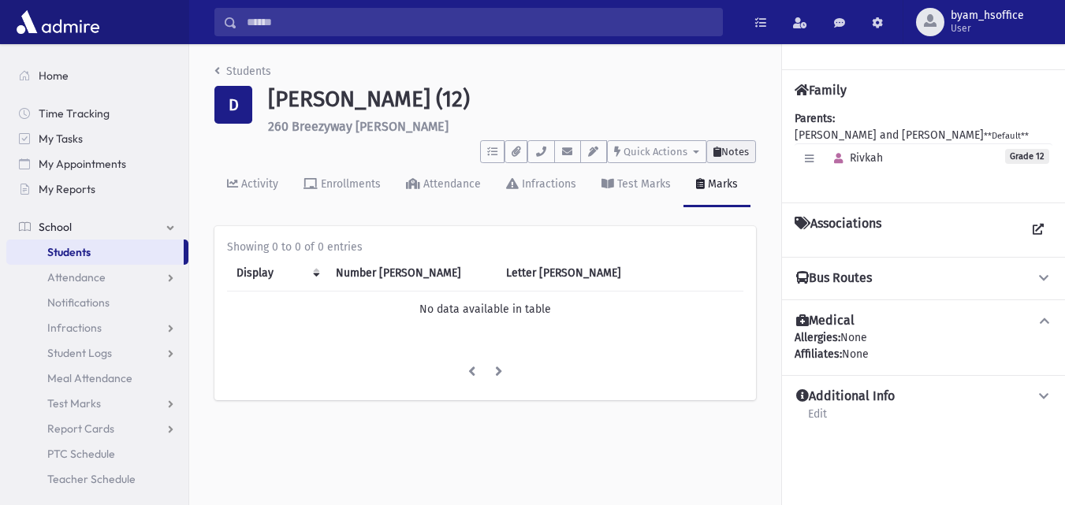
click at [746, 147] on span "Notes" at bounding box center [735, 152] width 28 height 12
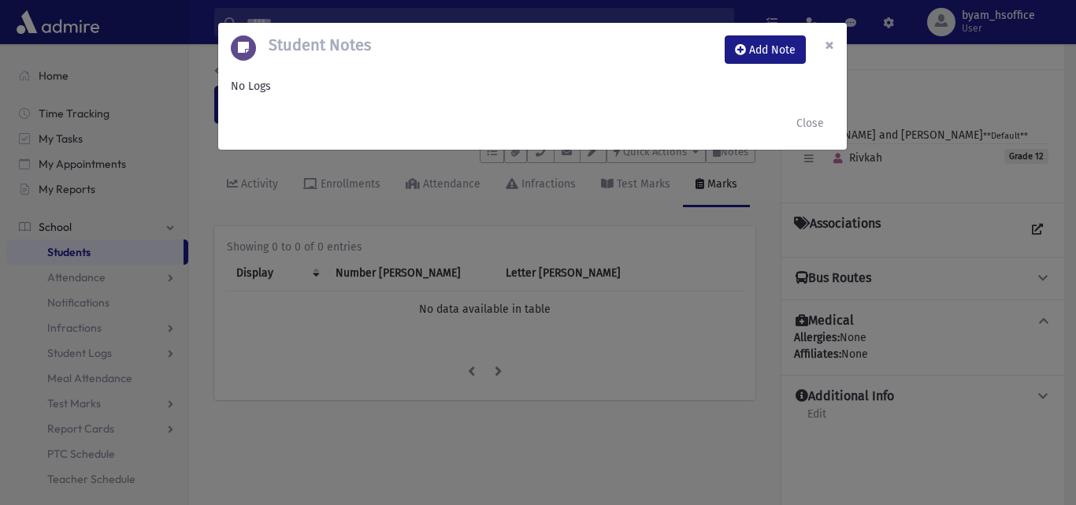
click at [825, 47] on span "×" at bounding box center [829, 45] width 9 height 22
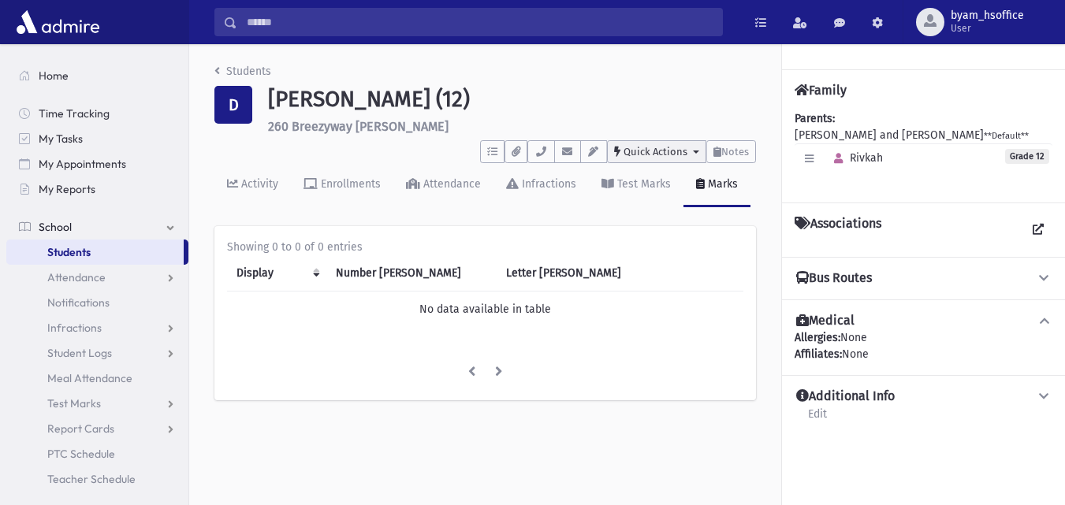
click at [671, 153] on span "Quick Actions" at bounding box center [655, 152] width 64 height 12
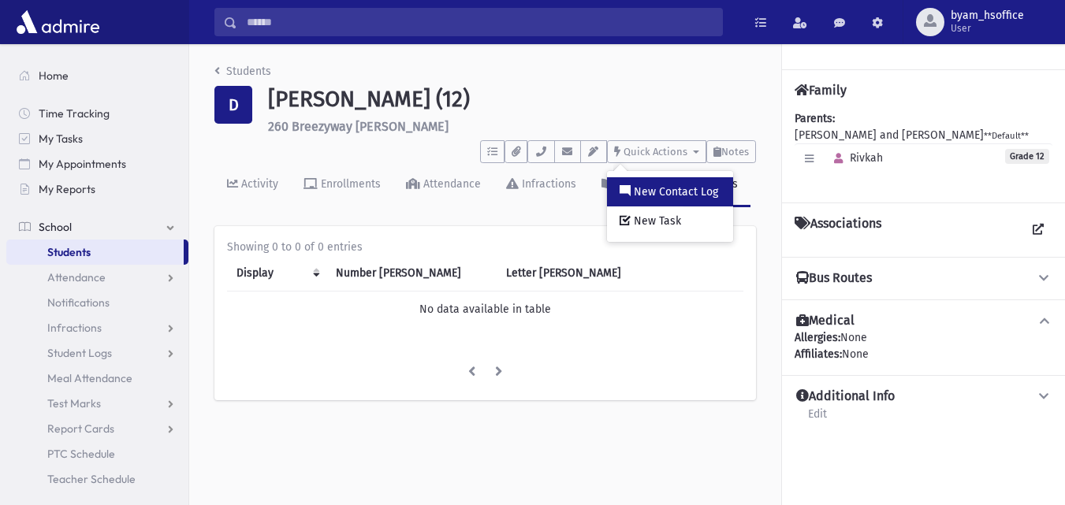
click at [708, 192] on span "New Contact Log" at bounding box center [673, 191] width 87 height 13
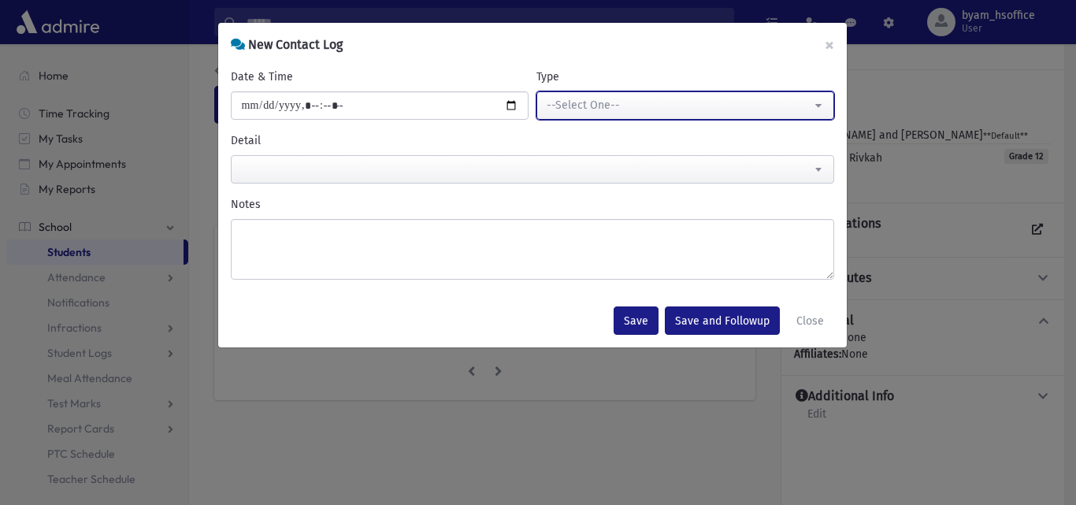
click at [608, 112] on div "--Select One--" at bounding box center [679, 105] width 265 height 17
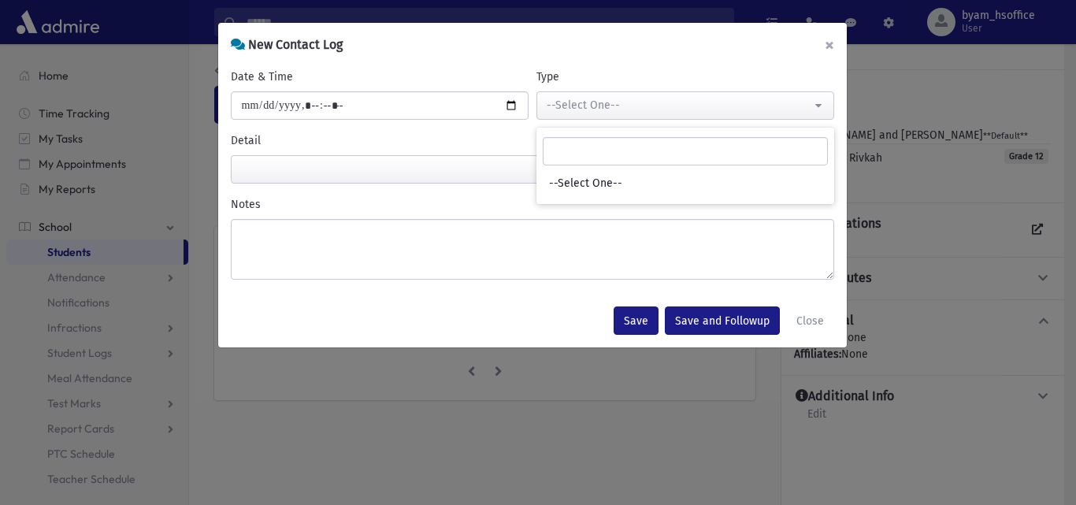
click at [833, 43] on button "×" at bounding box center [829, 45] width 35 height 44
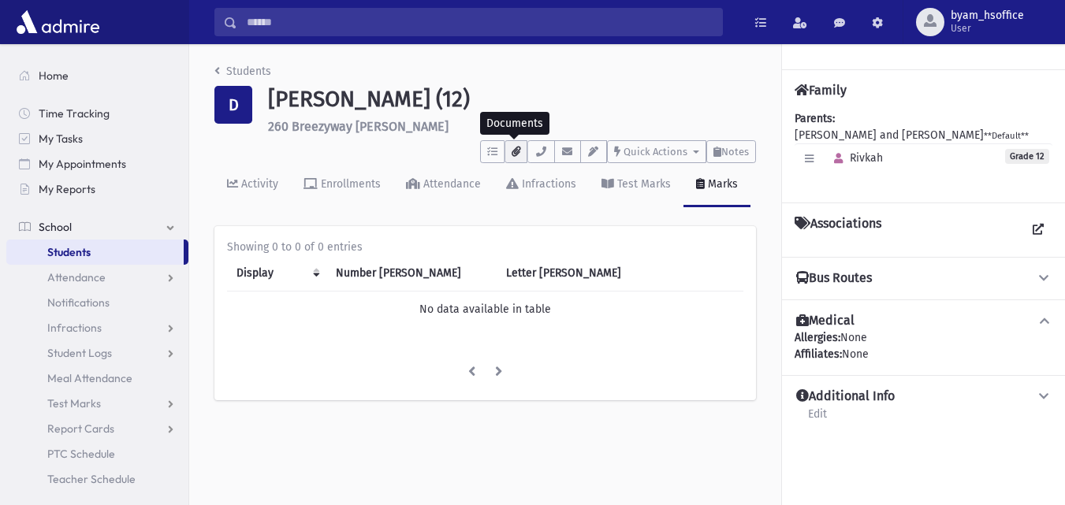
click at [511, 151] on icon "button" at bounding box center [515, 152] width 9 height 10
click at [491, 151] on icon "button" at bounding box center [492, 152] width 10 height 10
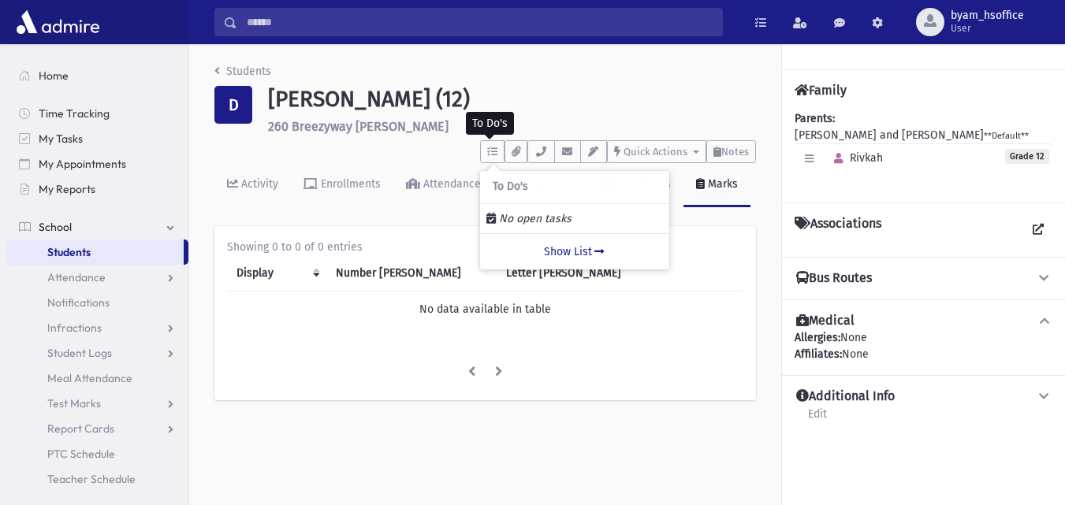
click at [241, 60] on div "Students D Druker, Rivkah (12) 260 Breezyway Lawrence **** To Do's No open task…" at bounding box center [485, 239] width 592 height 391
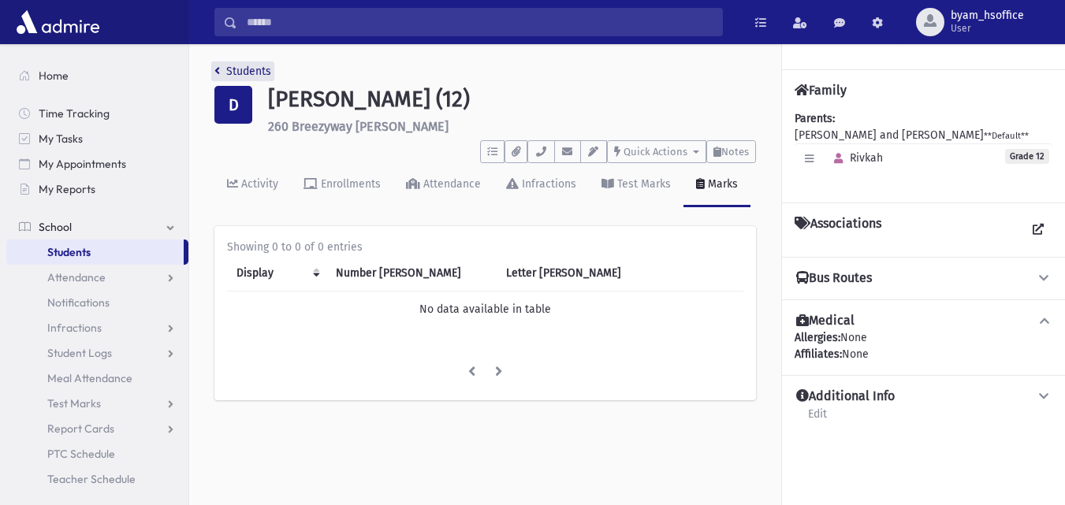
click at [236, 73] on link "Students" at bounding box center [242, 71] width 57 height 13
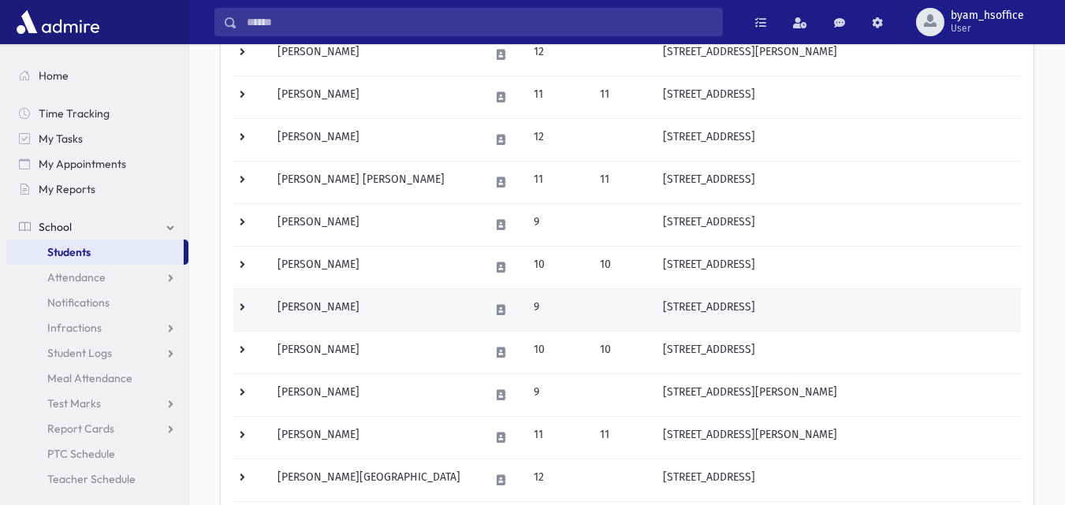
scroll to position [793, 0]
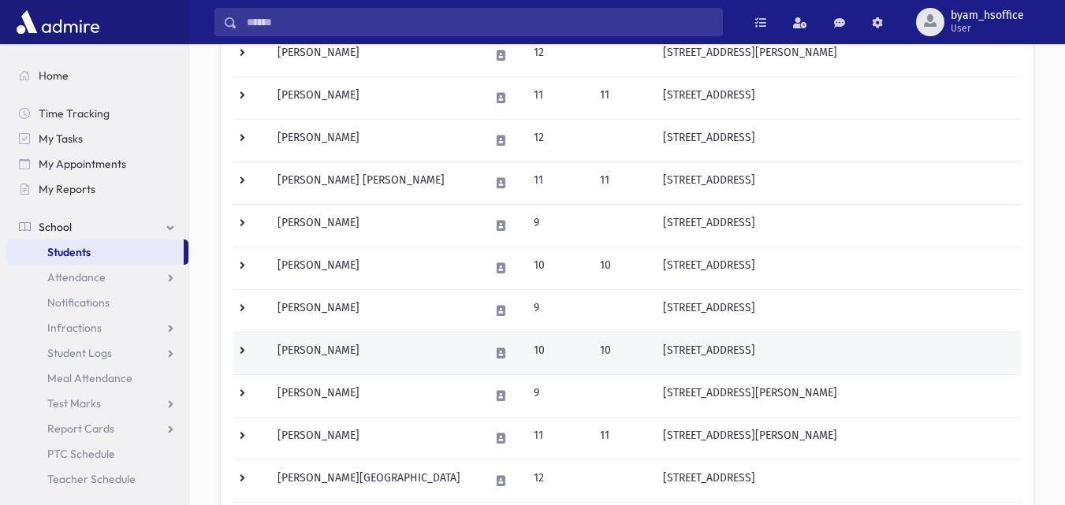
click at [433, 357] on td "[PERSON_NAME]" at bounding box center [374, 353] width 212 height 43
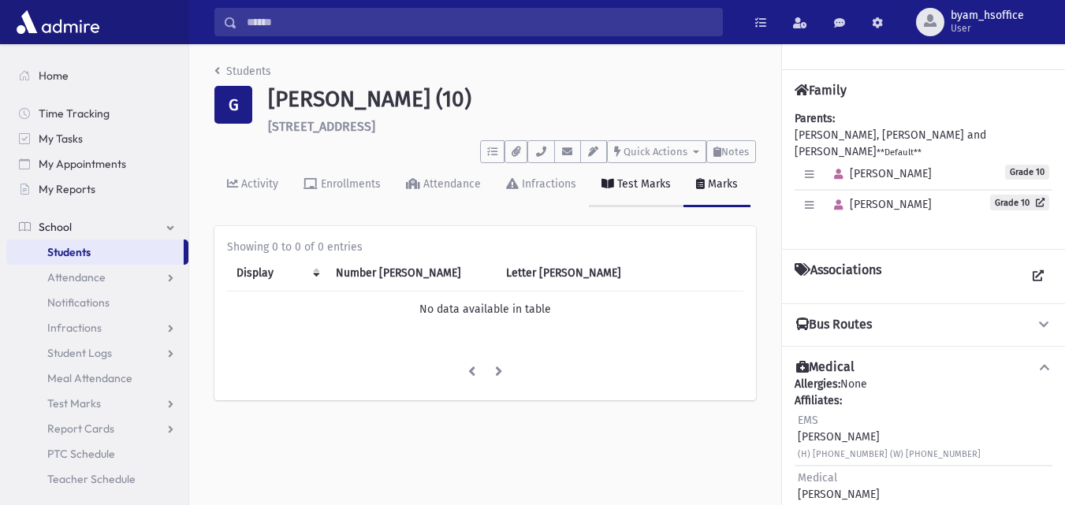
click at [650, 191] on link "Test Marks" at bounding box center [636, 185] width 95 height 44
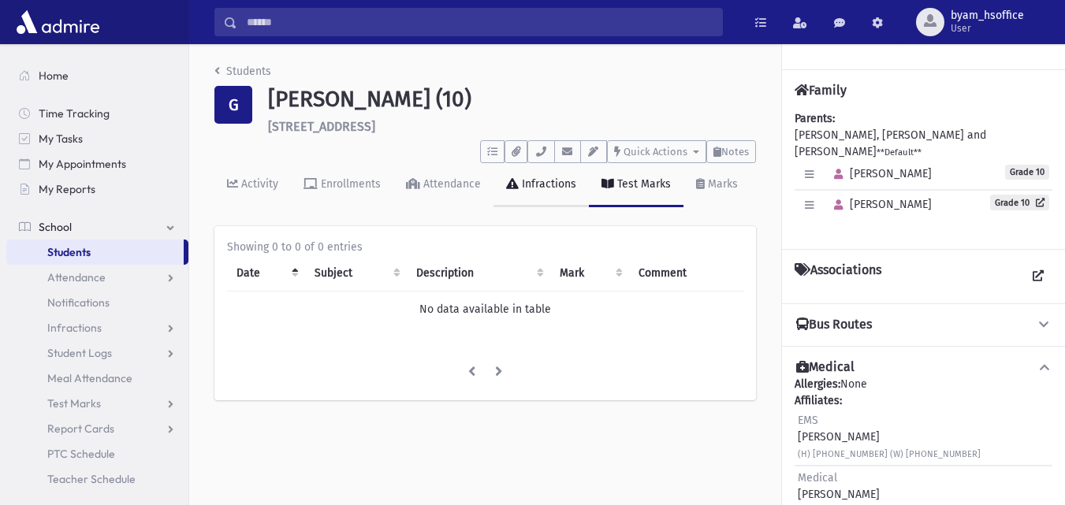
click at [527, 173] on link "Infractions" at bounding box center [540, 185] width 95 height 44
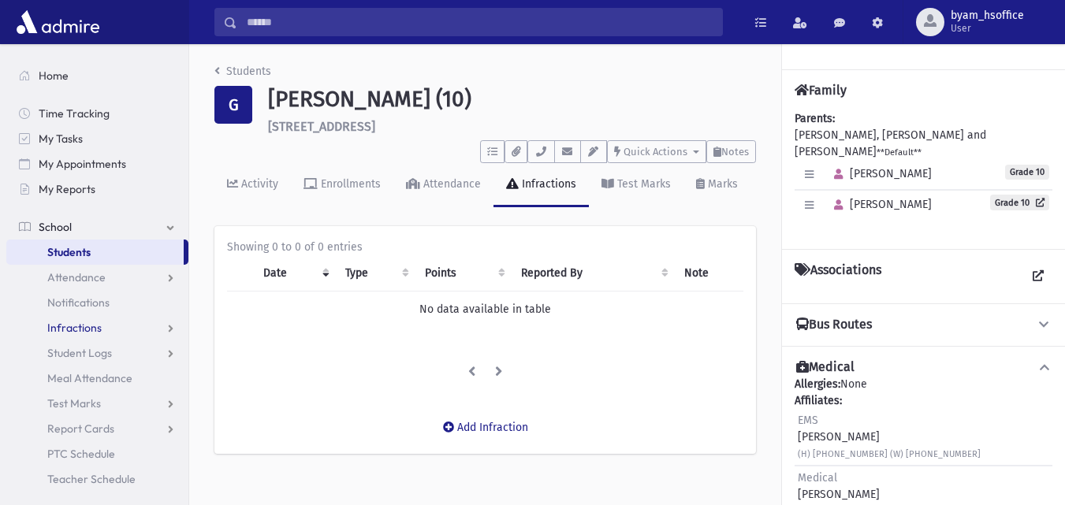
click at [95, 324] on span "Infractions" at bounding box center [74, 328] width 54 height 14
click at [81, 370] on link "List" at bounding box center [97, 378] width 182 height 25
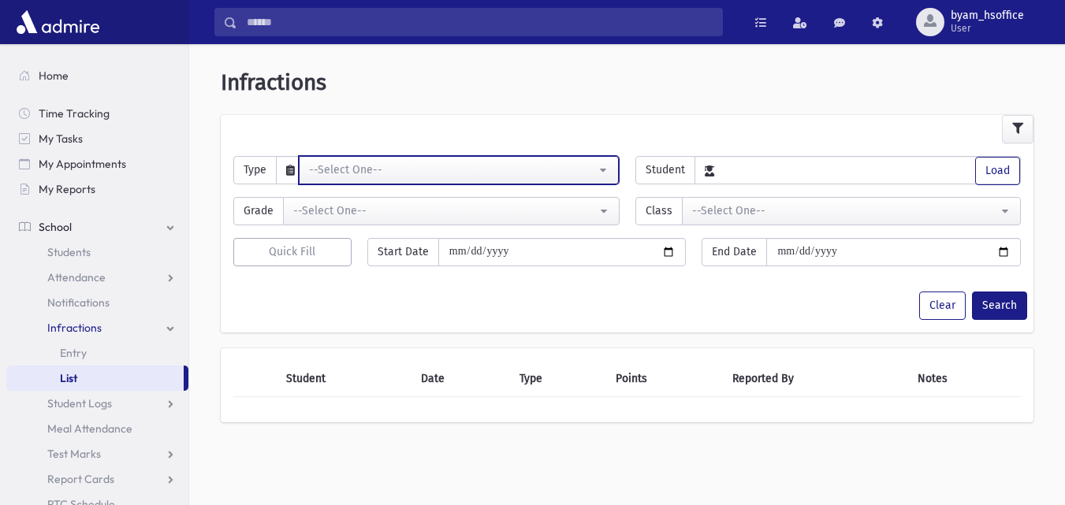
click at [552, 160] on button "--Select One--" at bounding box center [459, 170] width 320 height 28
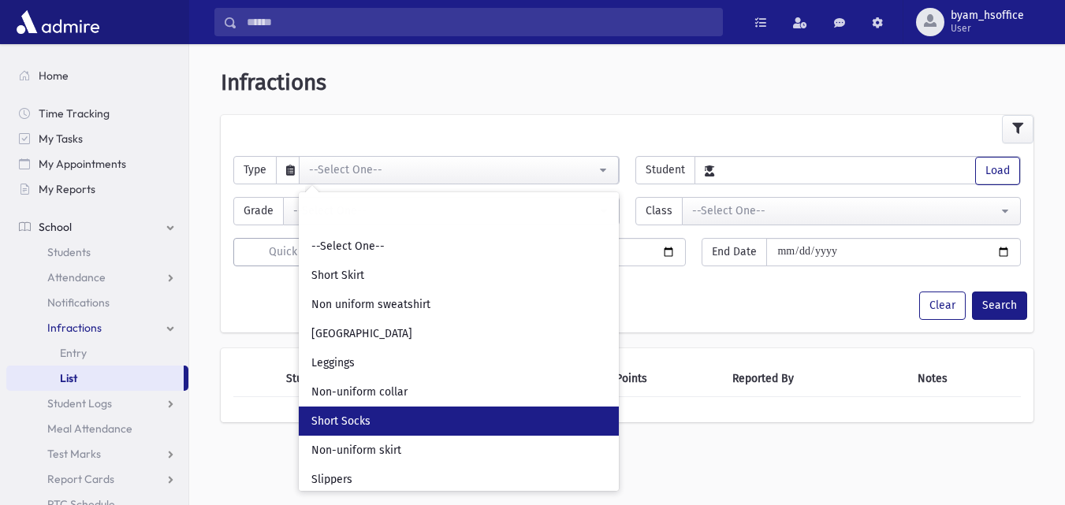
click at [343, 422] on span "Short Socks" at bounding box center [340, 422] width 59 height 16
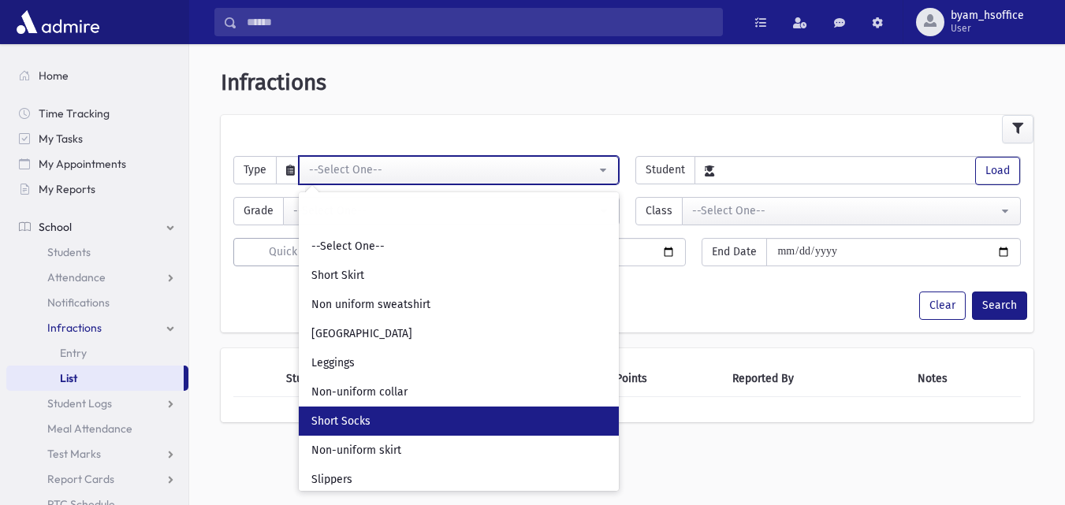
select select "*"
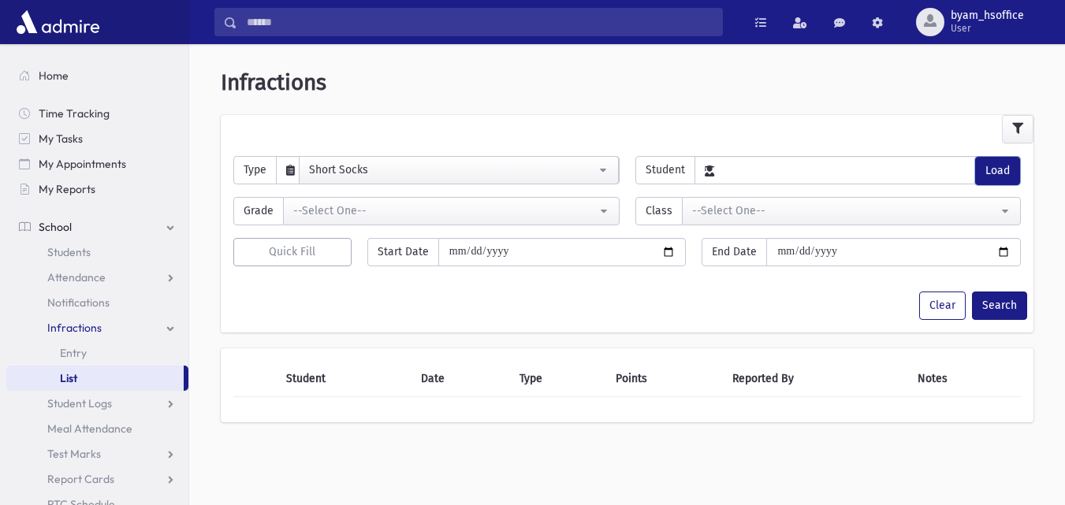
click at [1004, 170] on button "Load" at bounding box center [997, 171] width 45 height 28
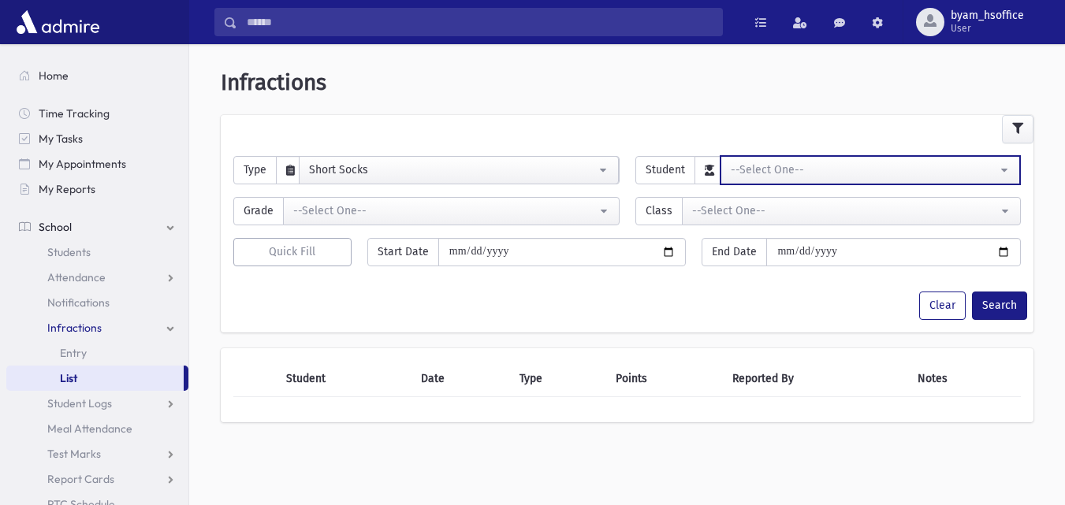
click at [904, 173] on div "--Select One--" at bounding box center [863, 170] width 267 height 17
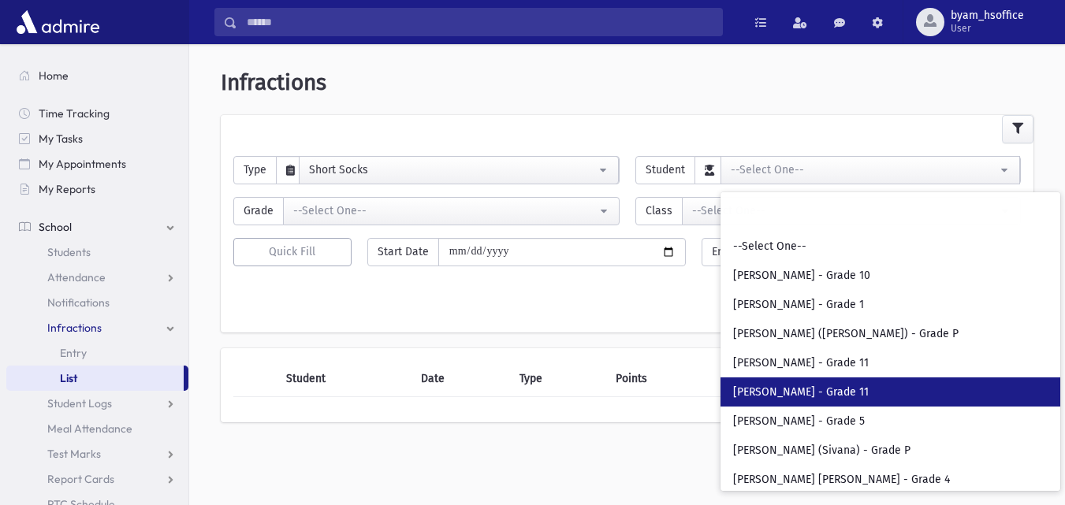
click at [840, 377] on link "[PERSON_NAME] - Grade 11" at bounding box center [890, 391] width 340 height 29
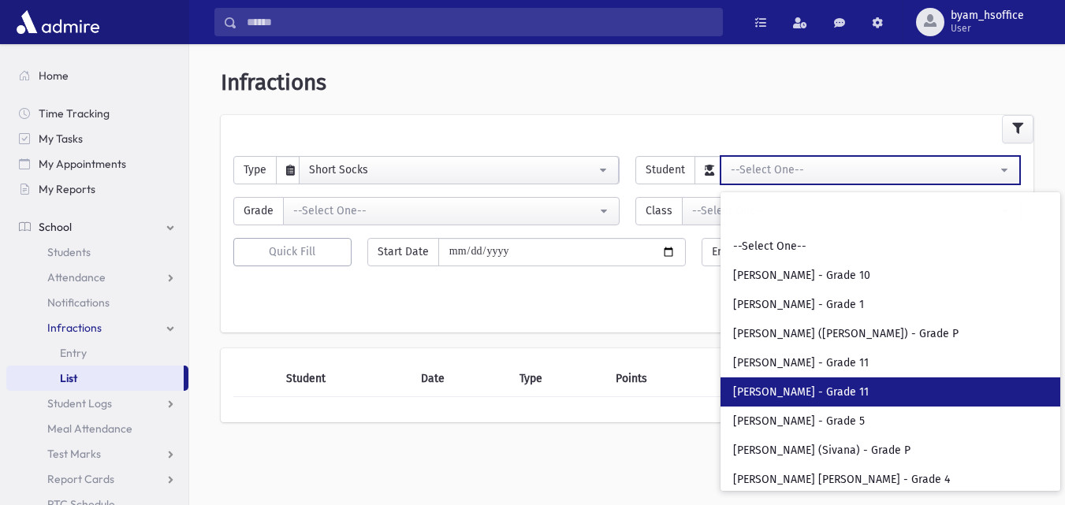
select select "****"
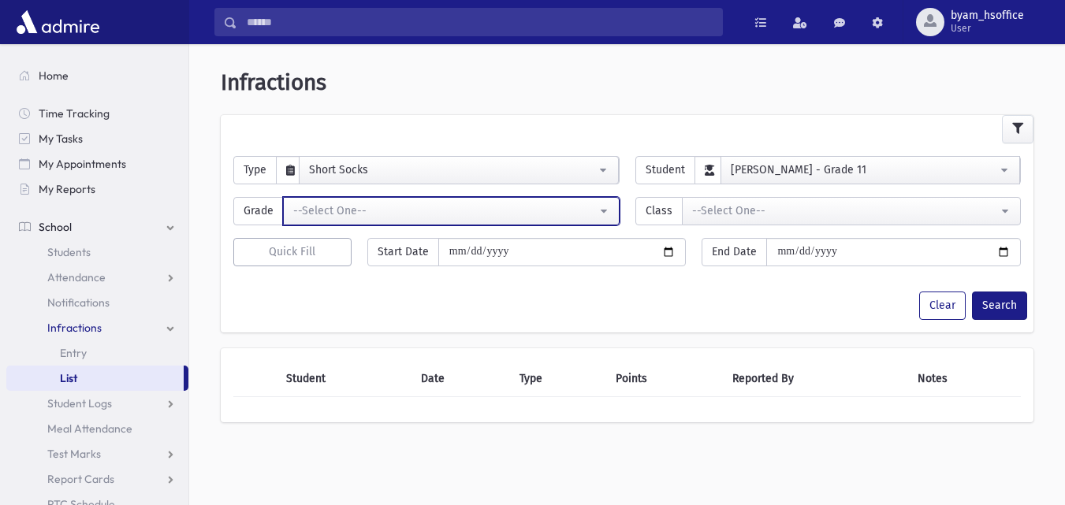
click at [509, 200] on button "--Select One--" at bounding box center [451, 211] width 336 height 28
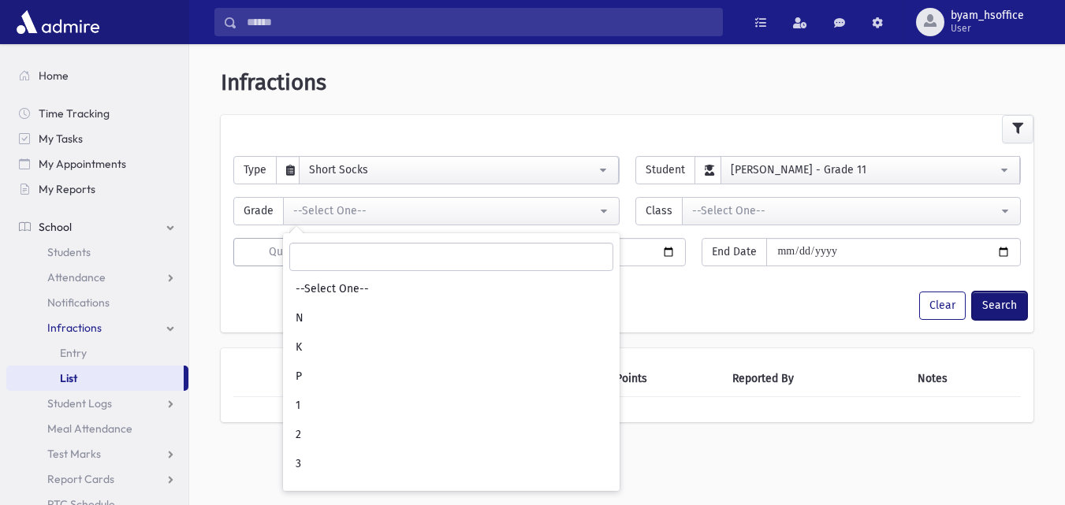
click at [1015, 303] on button "Search" at bounding box center [999, 306] width 55 height 28
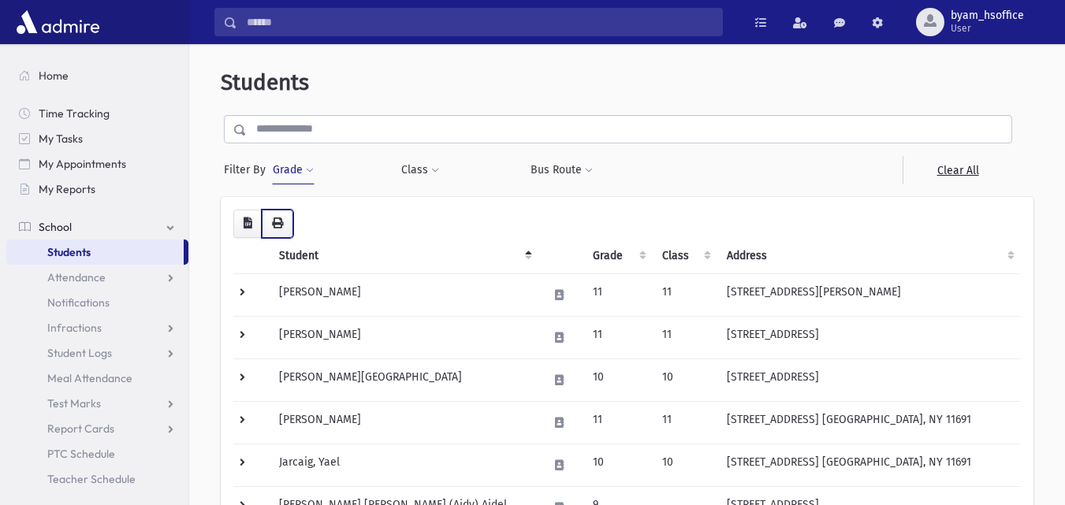
click at [279, 220] on icon "button" at bounding box center [277, 222] width 11 height 11
